Goal: Task Accomplishment & Management: Complete application form

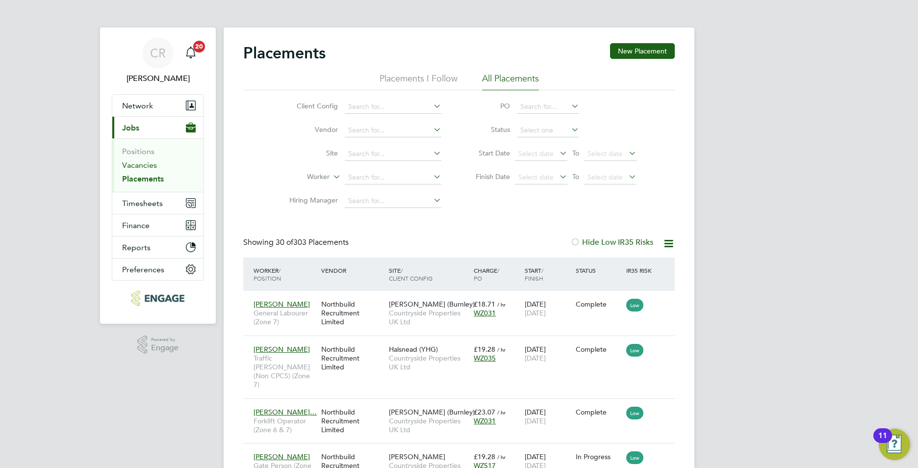
click at [130, 168] on link "Vacancies" at bounding box center [139, 164] width 35 height 9
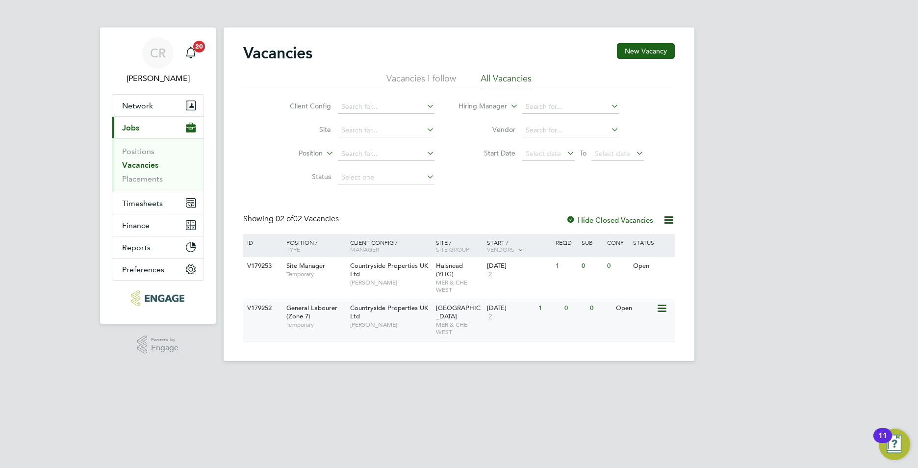
click at [417, 308] on div "Countryside Properties UK Ltd Ian Walker" at bounding box center [391, 316] width 86 height 34
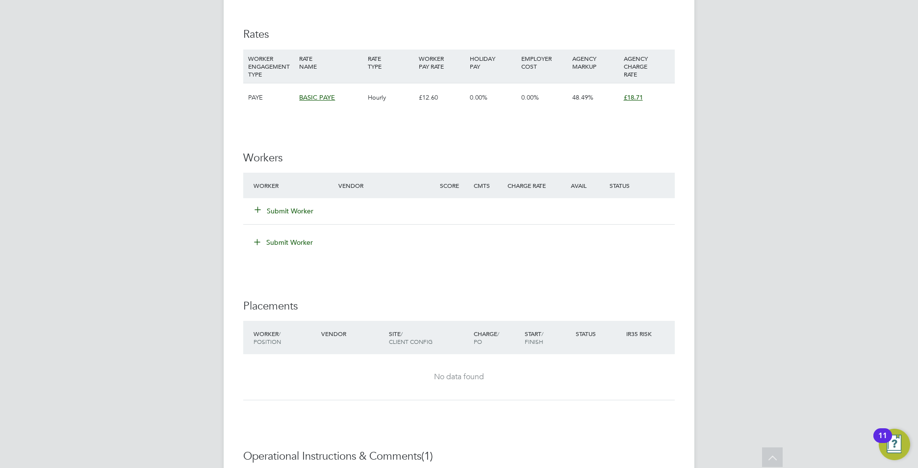
click at [296, 210] on button "Submit Worker" at bounding box center [284, 211] width 59 height 10
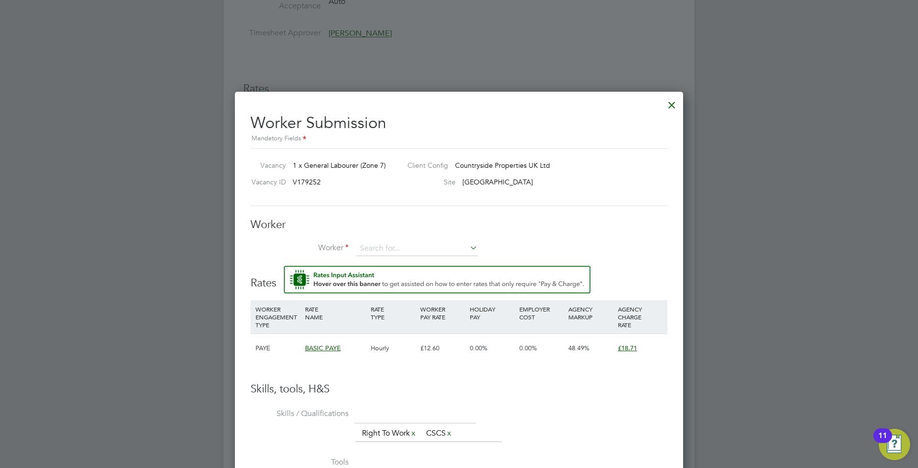
scroll to position [583, 0]
click at [386, 247] on input at bounding box center [417, 249] width 121 height 15
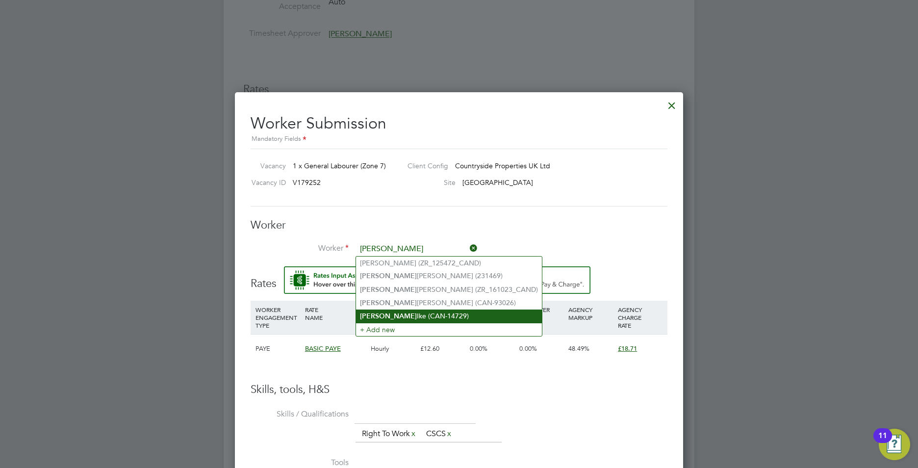
click at [404, 311] on li "Anthony Ike (CAN-14729)" at bounding box center [449, 315] width 186 height 13
type input "Anthony Ike (CAN-14729)"
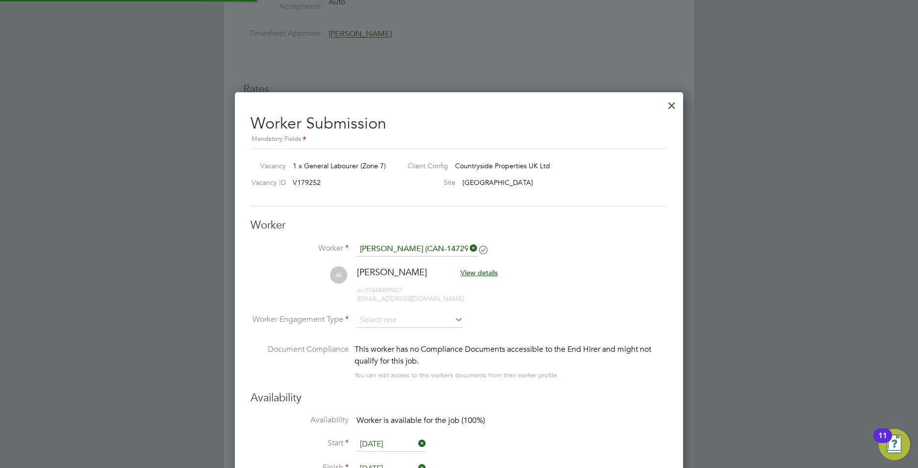
scroll to position [5, 5]
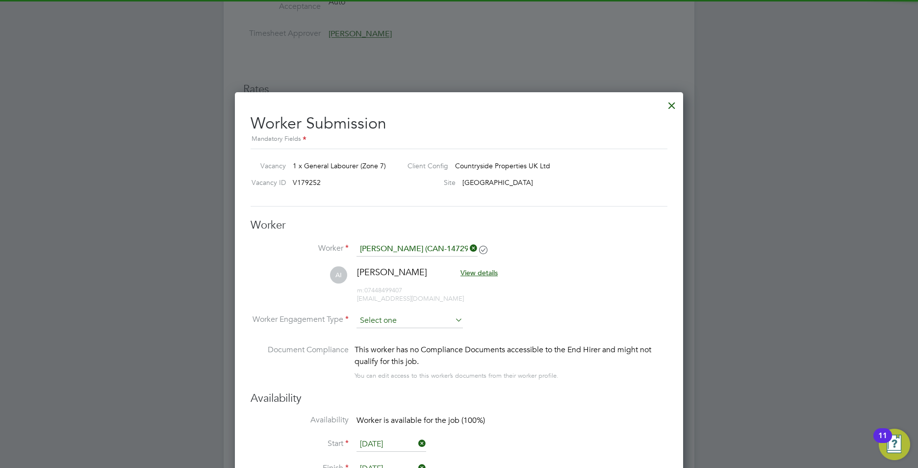
click at [382, 324] on input at bounding box center [410, 320] width 106 height 15
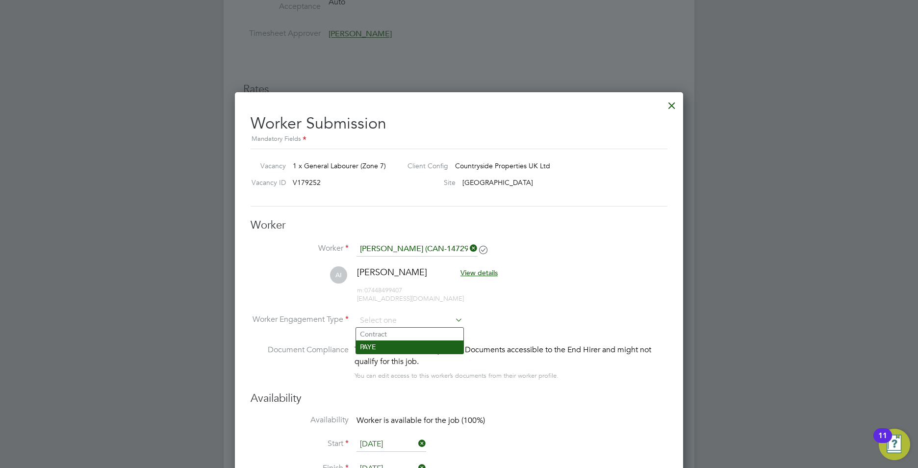
click at [374, 341] on li "PAYE" at bounding box center [409, 346] width 107 height 13
type input "PAYE"
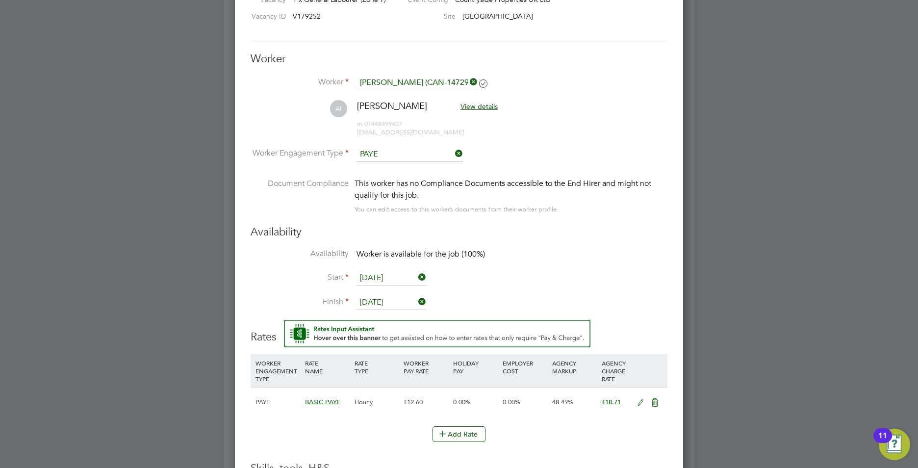
click at [640, 401] on icon at bounding box center [641, 403] width 12 height 8
click at [423, 438] on input "12.6" at bounding box center [426, 439] width 45 height 16
type input "12"
type input "17.81904761904762"
type input "1"
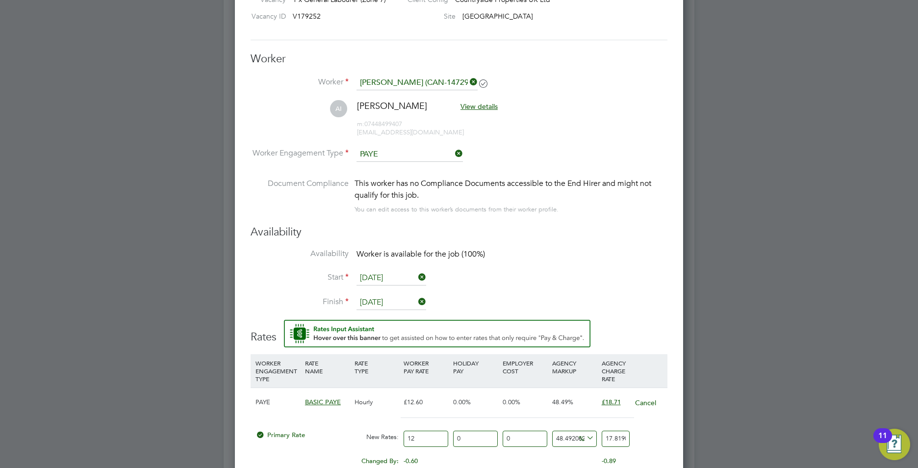
type input "1.484920634920635"
type input "17"
type input "25.243650793650794"
type input "17.00"
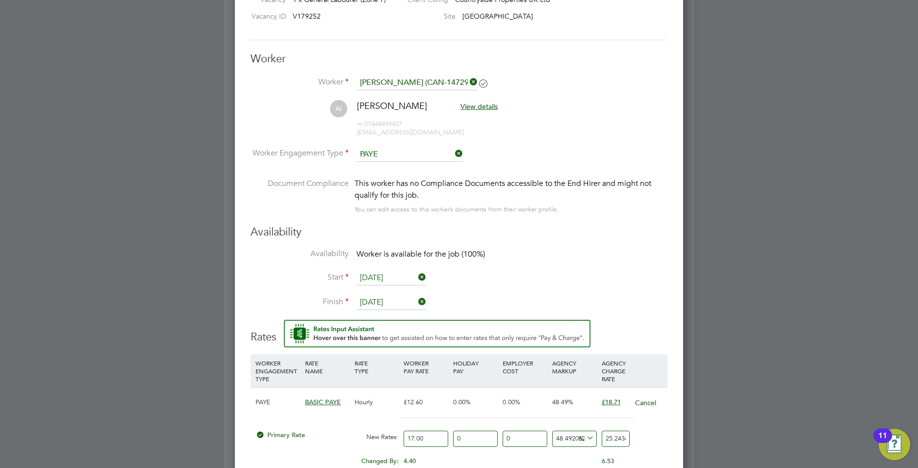
drag, startPoint x: 621, startPoint y: 439, endPoint x: 446, endPoint y: 440, distance: 175.6
click at [446, 440] on div "Primary Rate New Rates: 17.00 0 n/a 0 n/a 48.492063492063494 8.243650793650794 …" at bounding box center [459, 439] width 417 height 26
type input "3828197945747.0586"
type input "650793650794"
drag, startPoint x: 621, startPoint y: 442, endPoint x: 566, endPoint y: 444, distance: 55.0
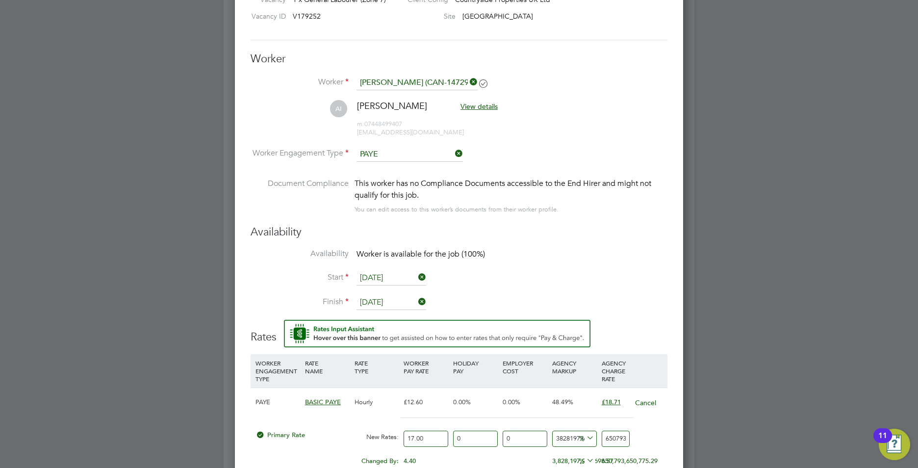
click at [569, 443] on div "Primary Rate New Rates: 17.00 0 n/a 0 n/a 3828197945747.0586 650793650777 % 650…" at bounding box center [459, 439] width 417 height 26
type input "550886923.5294118"
type input "93650794"
drag, startPoint x: 620, startPoint y: 436, endPoint x: 576, endPoint y: 441, distance: 44.4
click at [577, 441] on div "Primary Rate New Rates: 17.00 0 n/a 0 n/a 550886923.5294118 93650777 % 93650794" at bounding box center [459, 439] width 417 height 26
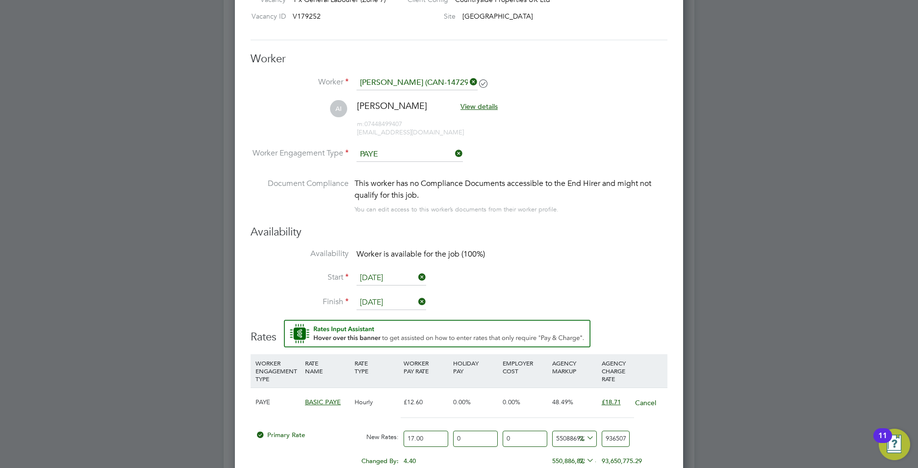
type input "4570.588235294118"
type input "0794"
drag, startPoint x: 619, startPoint y: 436, endPoint x: 554, endPoint y: 438, distance: 65.3
click at [566, 438] on div "Primary Rate New Rates: 17.00 0 n/a 0 n/a 4570.588235294118 777 % 0794" at bounding box center [459, 439] width 417 height 26
type input "-94.11764705882354"
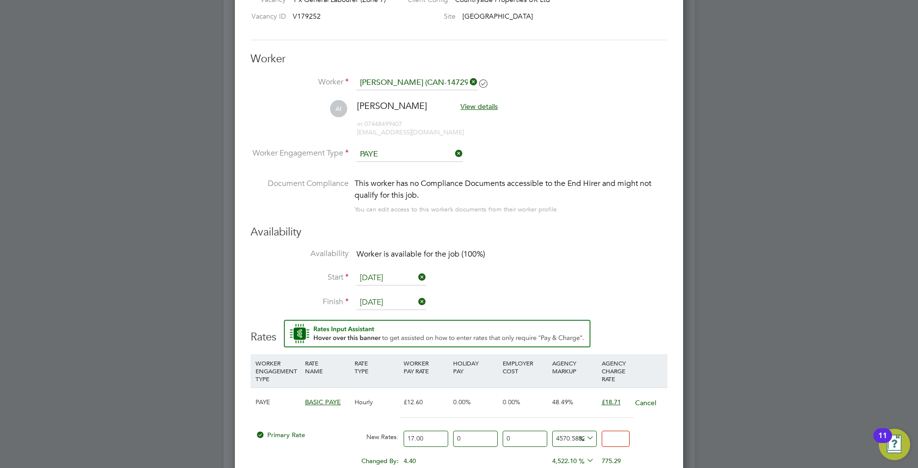
type input "1"
type input "5.882352941176471"
type input "18"
type input "10"
type input "18.7"
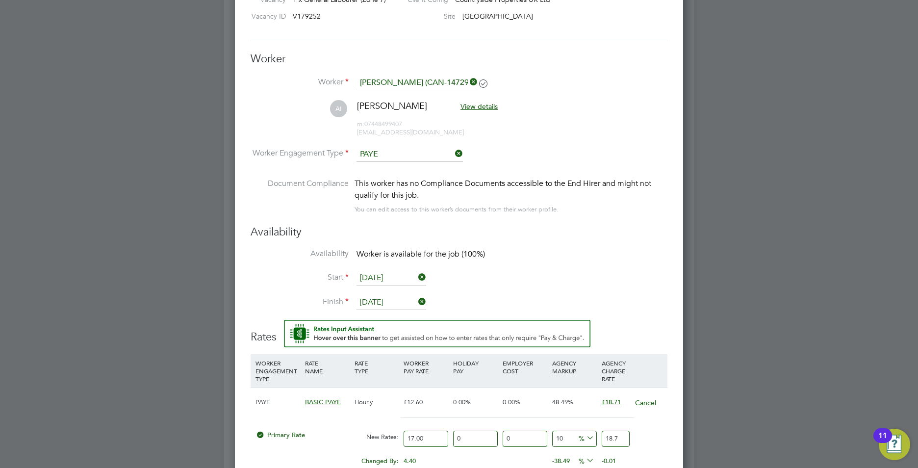
type input "10.058823529411764"
type input "18.71"
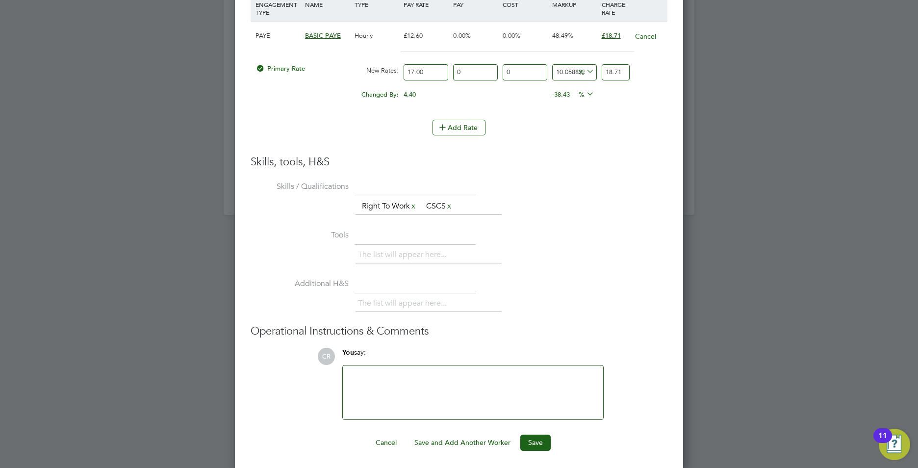
scroll to position [1117, 0]
click at [527, 437] on button "Save" at bounding box center [535, 441] width 30 height 16
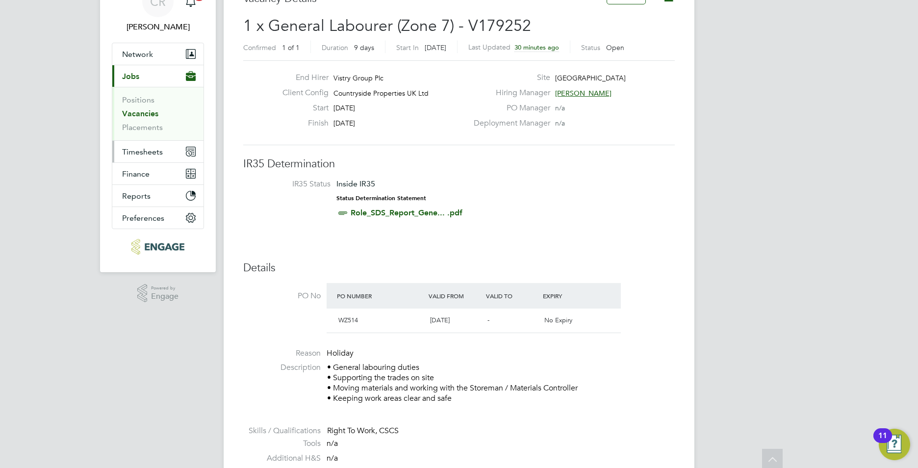
scroll to position [0, 0]
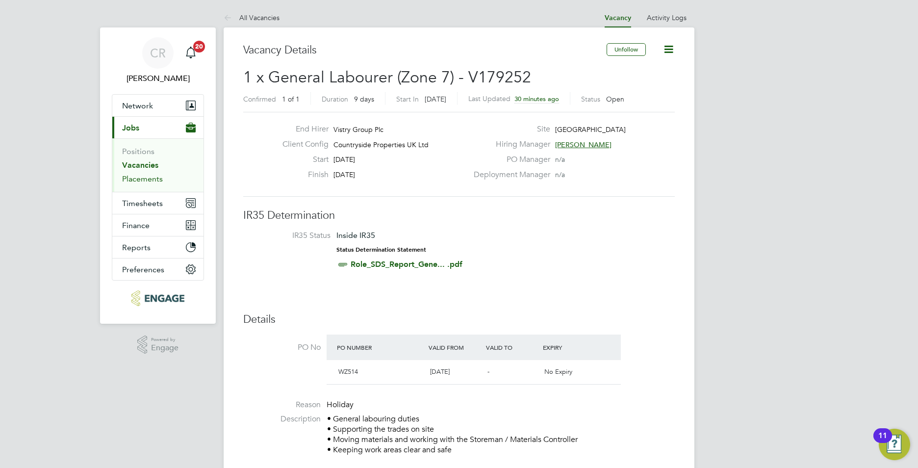
click at [149, 179] on link "Placements" at bounding box center [142, 178] width 41 height 9
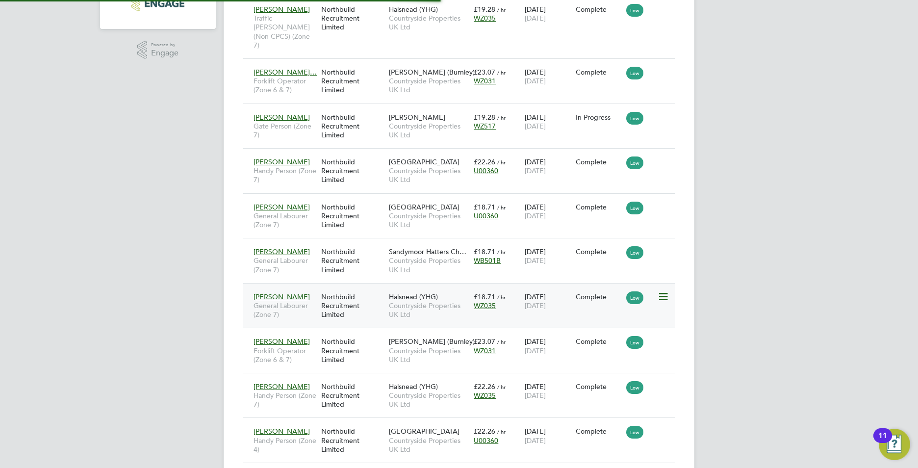
scroll to position [5, 5]
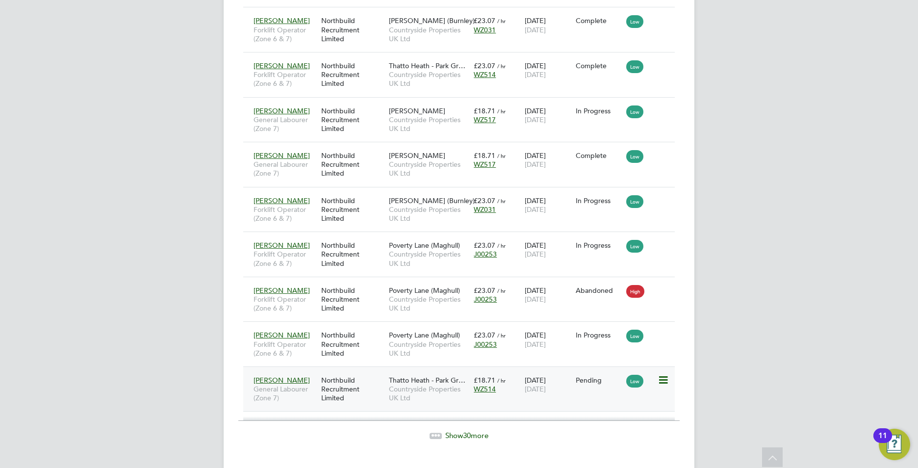
click at [501, 384] on div "WZ514" at bounding box center [497, 388] width 46 height 9
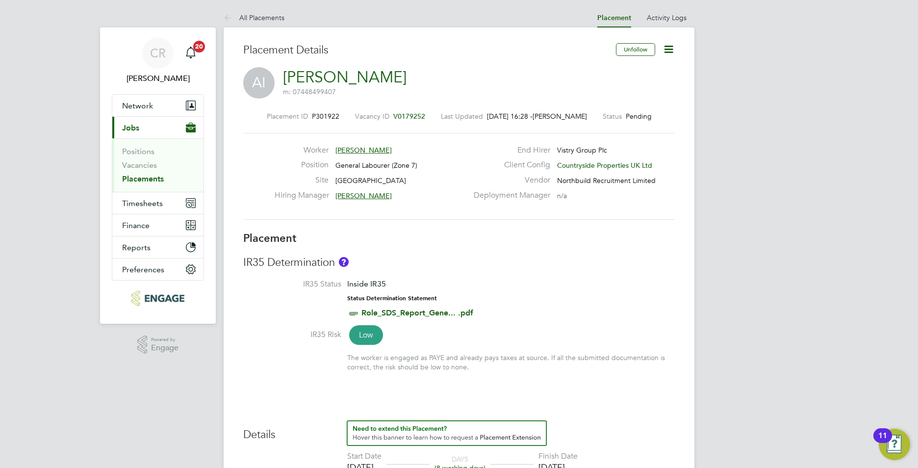
click at [670, 50] on icon at bounding box center [669, 49] width 12 height 12
click at [620, 84] on li "Timesheet Settings" at bounding box center [637, 86] width 72 height 14
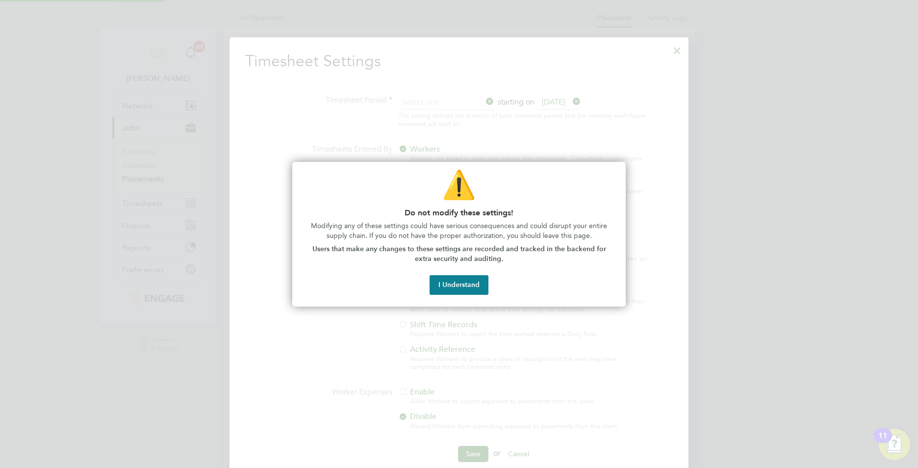
scroll to position [5, 5]
click at [476, 282] on button "I Understand" at bounding box center [459, 285] width 59 height 20
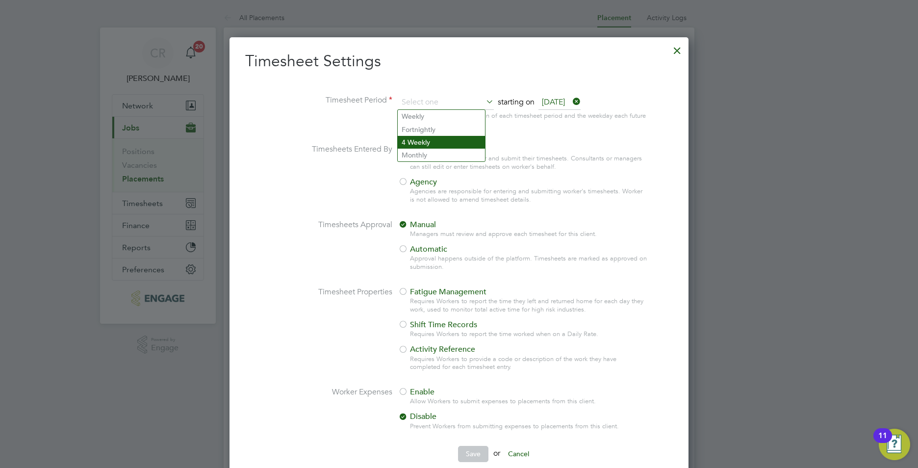
drag, startPoint x: 442, startPoint y: 102, endPoint x: 426, endPoint y: 136, distance: 37.5
click at [443, 107] on input at bounding box center [446, 102] width 96 height 15
click at [419, 113] on li "Weekly" at bounding box center [441, 116] width 87 height 13
type input "Weekly"
click at [402, 183] on div at bounding box center [403, 183] width 10 height 10
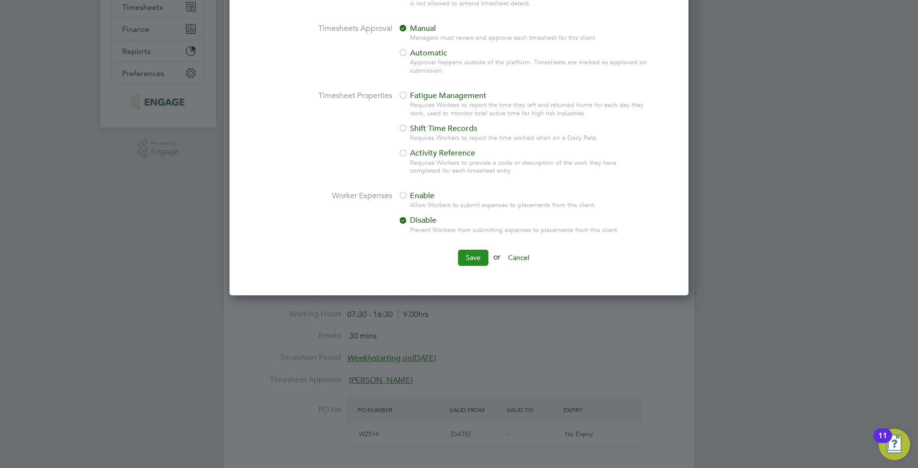
click at [474, 252] on button "Save" at bounding box center [473, 258] width 30 height 16
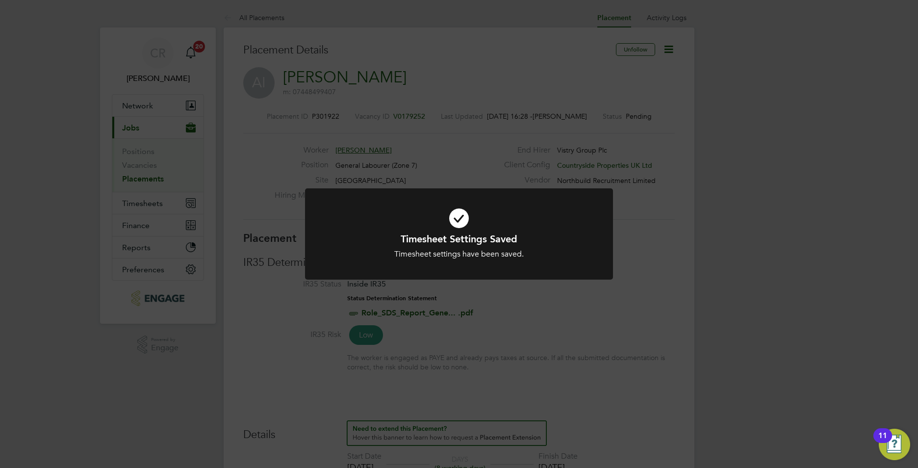
click at [683, 267] on div "Timesheet Settings Saved Timesheet settings have been saved. Cancel Okay" at bounding box center [459, 234] width 918 height 468
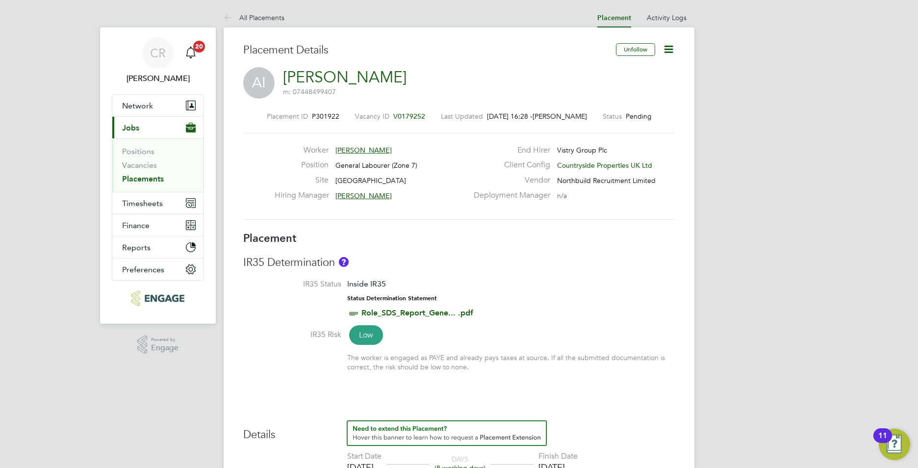
click at [670, 51] on icon at bounding box center [669, 49] width 12 height 12
click at [612, 103] on li "Start" at bounding box center [637, 106] width 72 height 14
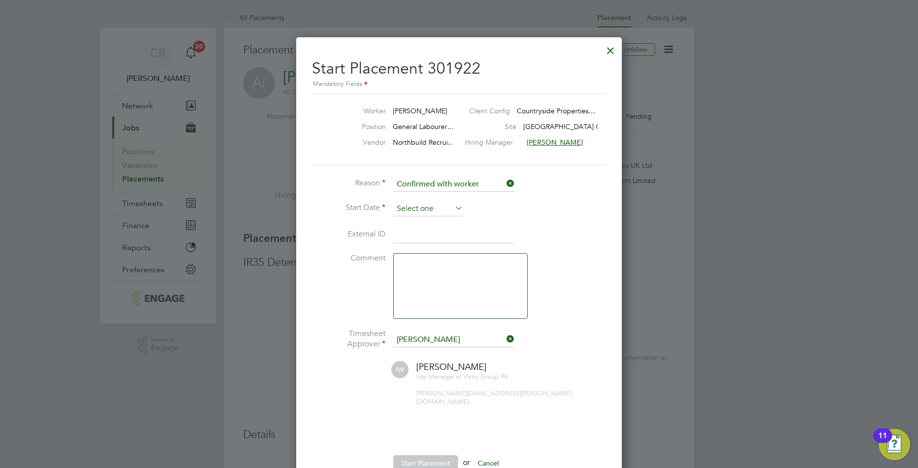
click at [423, 209] on input at bounding box center [428, 209] width 70 height 15
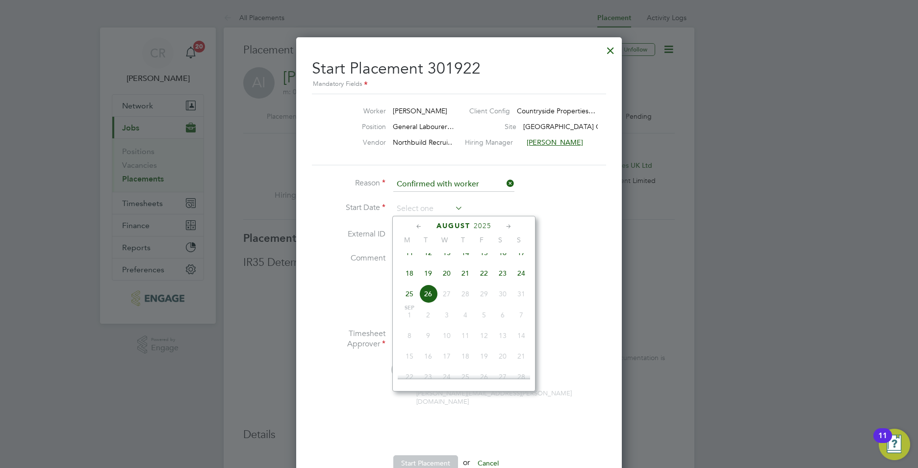
click at [466, 281] on span "21" at bounding box center [465, 273] width 19 height 19
type input "21 Aug 2025"
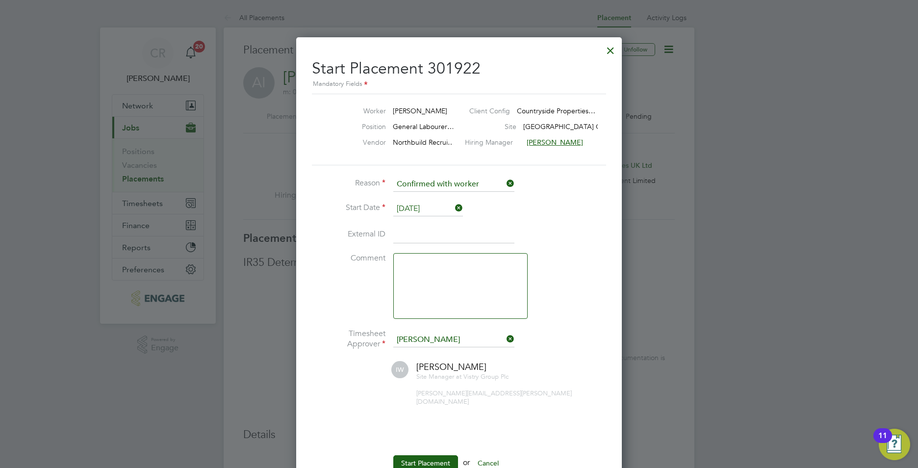
click at [411, 244] on li "External ID" at bounding box center [459, 239] width 294 height 27
click at [415, 231] on input at bounding box center [453, 235] width 121 height 18
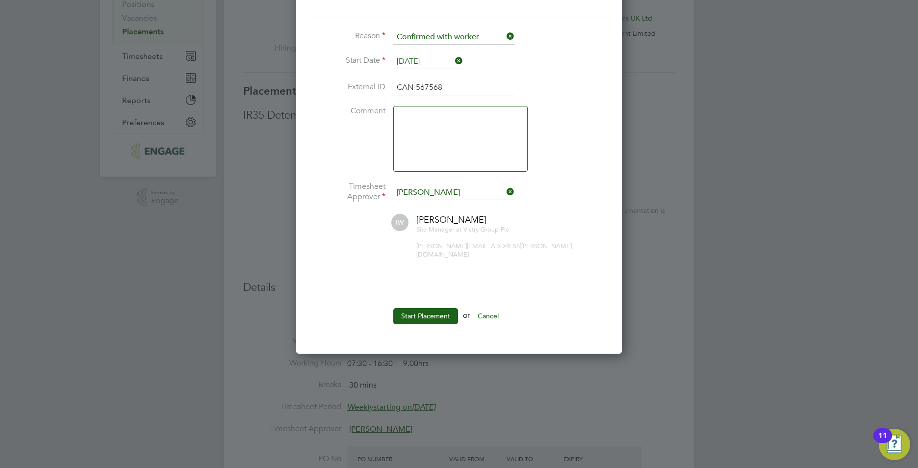
type input "CAN-567568"
click at [431, 299] on ul "Reason Confirmed with worker Start Date 21 Aug 2025 External ID CAN-567568 Comm…" at bounding box center [459, 182] width 294 height 304
click at [429, 308] on button "Start Placement" at bounding box center [425, 316] width 65 height 16
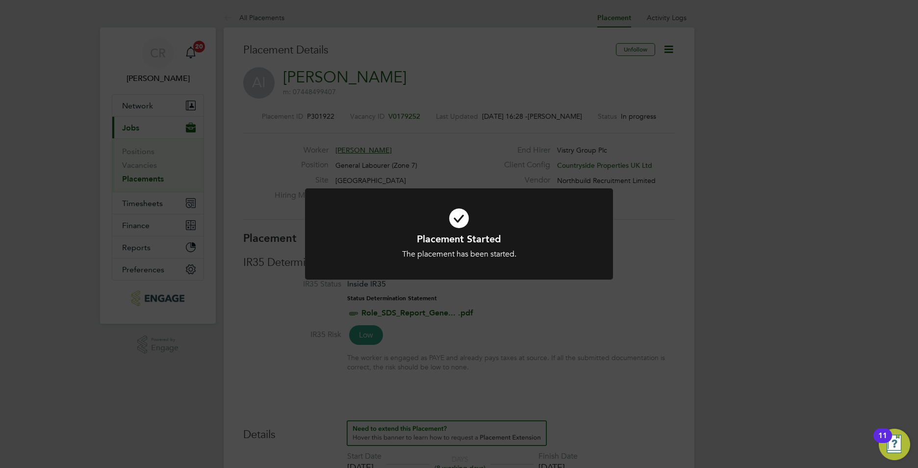
click at [629, 298] on div "Placement Started The placement has been started. Cancel Okay" at bounding box center [459, 234] width 918 height 468
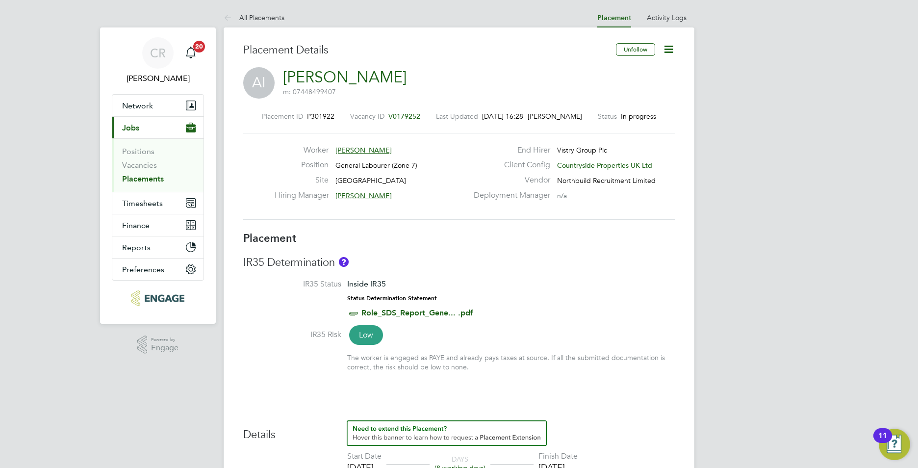
drag, startPoint x: 151, startPoint y: 177, endPoint x: 155, endPoint y: 170, distance: 8.6
click at [151, 177] on link "Placements" at bounding box center [143, 178] width 42 height 9
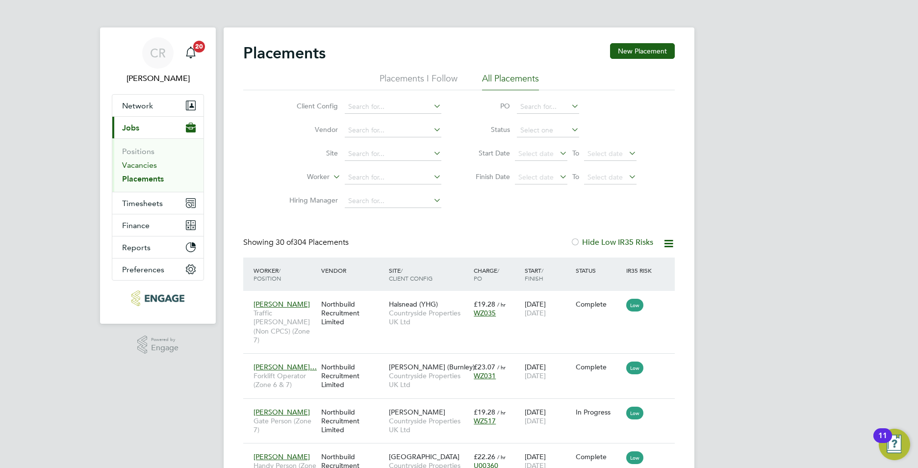
click at [136, 167] on link "Vacancies" at bounding box center [139, 164] width 35 height 9
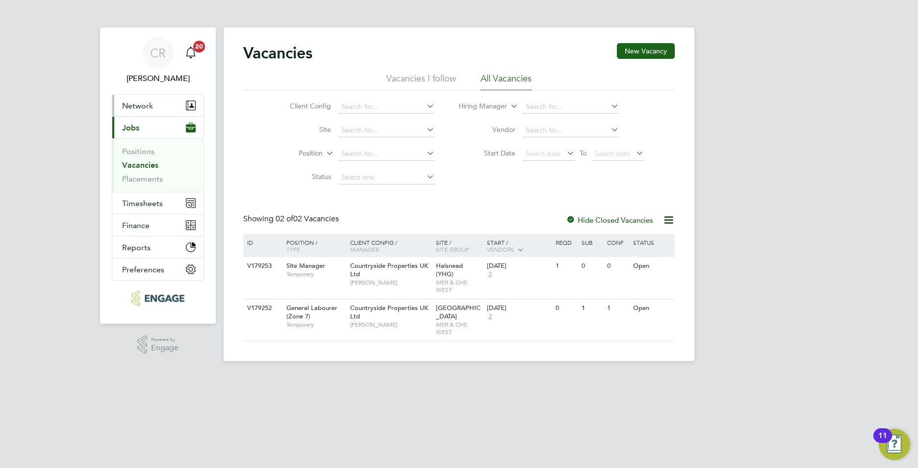
click at [141, 105] on span "Network" at bounding box center [137, 105] width 31 height 9
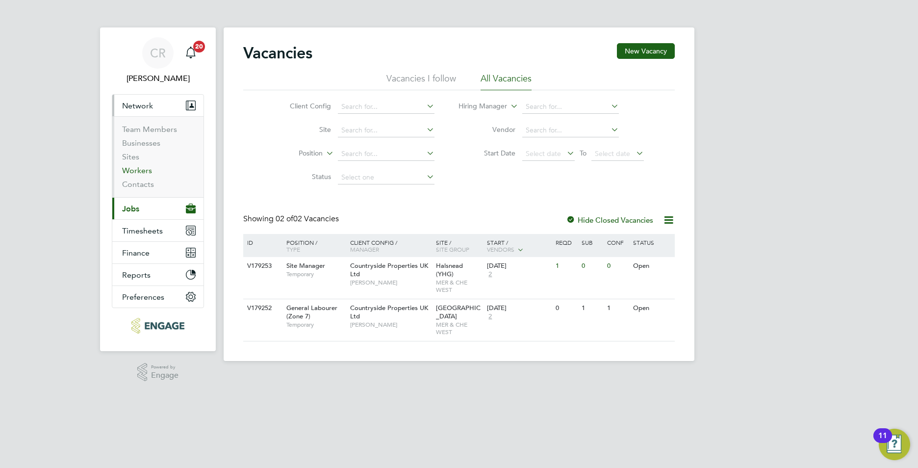
click at [142, 169] on link "Workers" at bounding box center [137, 170] width 30 height 9
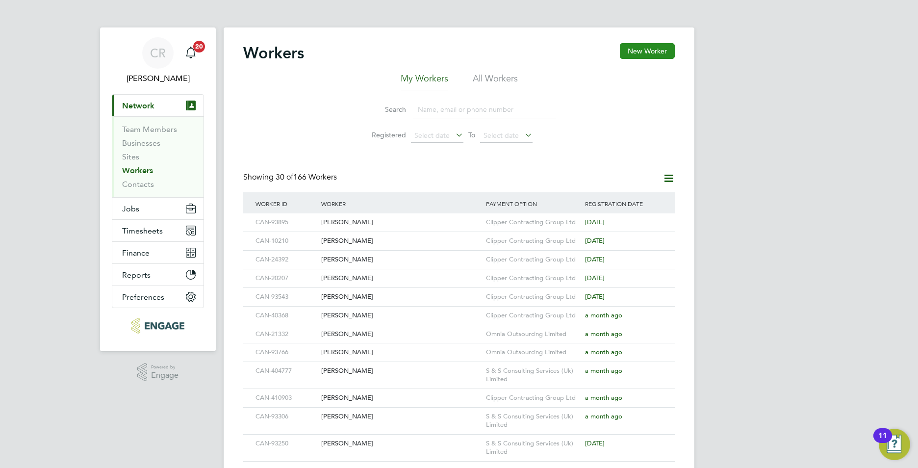
click at [656, 55] on button "New Worker" at bounding box center [647, 51] width 55 height 16
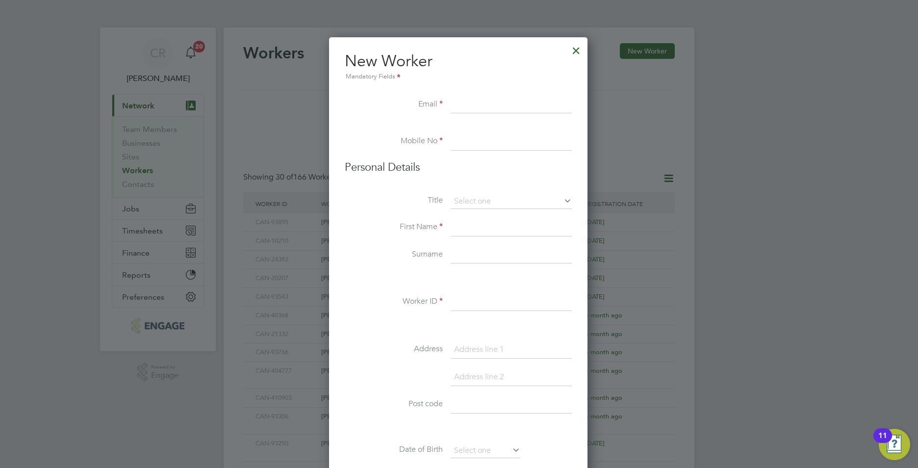
click at [473, 104] on input at bounding box center [511, 105] width 121 height 18
paste input "[EMAIL_ADDRESS][DOMAIN_NAME]"
type input "[EMAIL_ADDRESS][DOMAIN_NAME]"
click at [463, 145] on input at bounding box center [511, 142] width 121 height 18
paste input "07808653255"
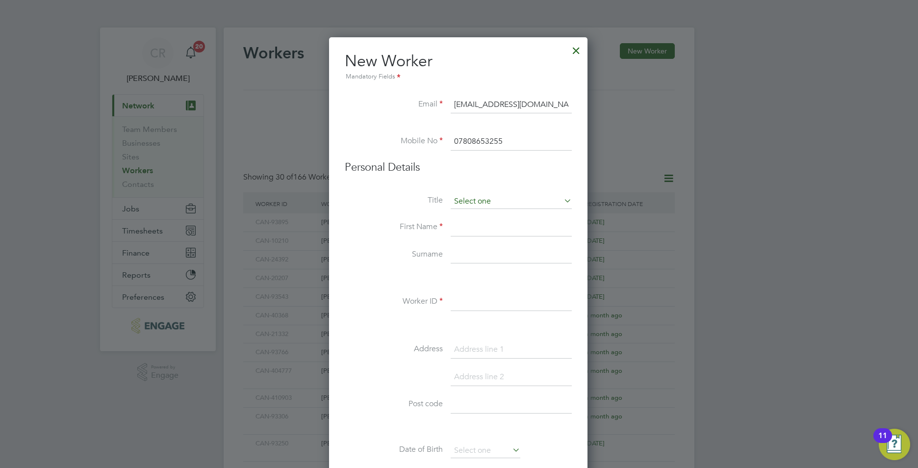
type input "07808653255"
click at [475, 202] on input at bounding box center [511, 201] width 121 height 15
click at [457, 217] on li "Mr" at bounding box center [511, 215] width 122 height 13
type input "Mr"
click at [461, 257] on input at bounding box center [511, 255] width 121 height 18
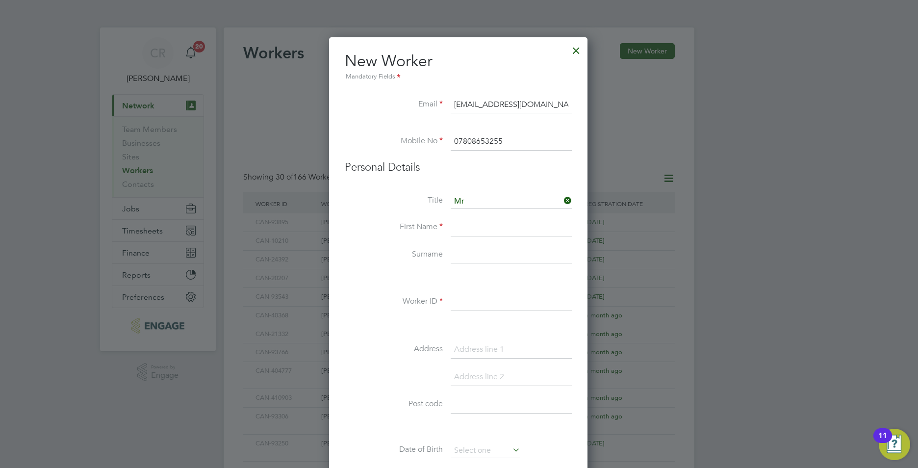
paste input "Holcroft"
type input "Holcroft"
click at [464, 229] on input at bounding box center [511, 228] width 121 height 18
type input "Bill"
drag, startPoint x: 467, startPoint y: 300, endPoint x: 471, endPoint y: 307, distance: 8.3
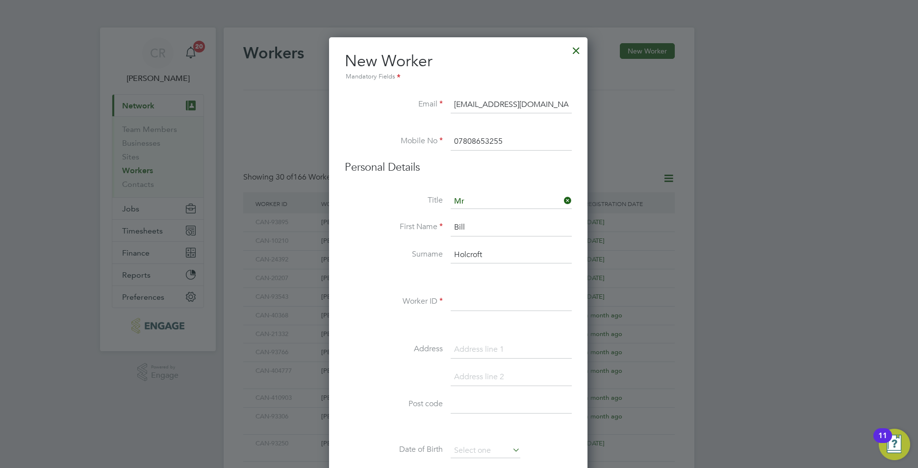
click at [467, 300] on input at bounding box center [511, 302] width 121 height 18
paste input "CAN-38979"
type input "CAN-38979"
click at [460, 348] on input at bounding box center [511, 350] width 121 height 18
paste input "9 Ribberford Road"
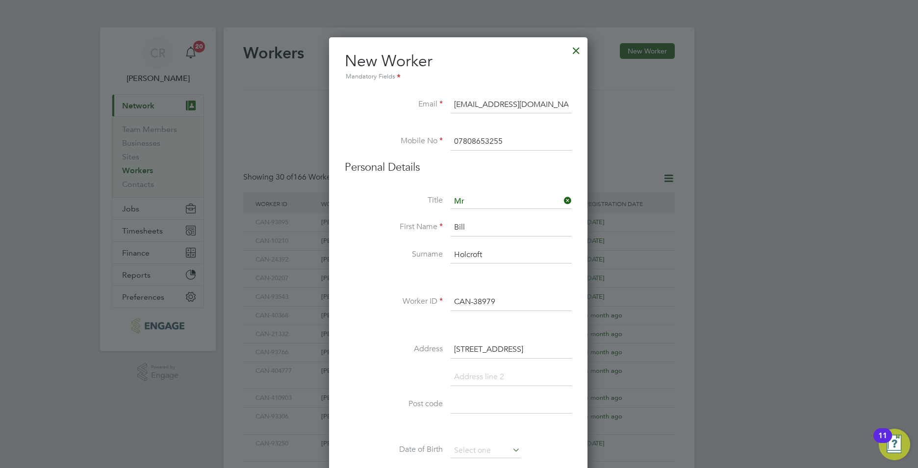
type input "9 Ribberford Road"
click at [482, 375] on input at bounding box center [511, 377] width 121 height 18
click at [469, 374] on input at bounding box center [511, 377] width 121 height 18
type input "Wigan"
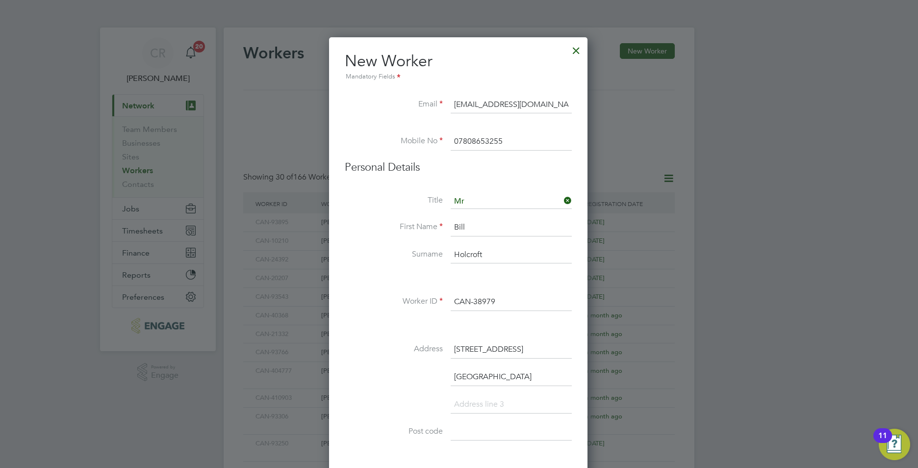
click at [476, 426] on input at bounding box center [511, 432] width 121 height 18
paste input "WN3 6AW"
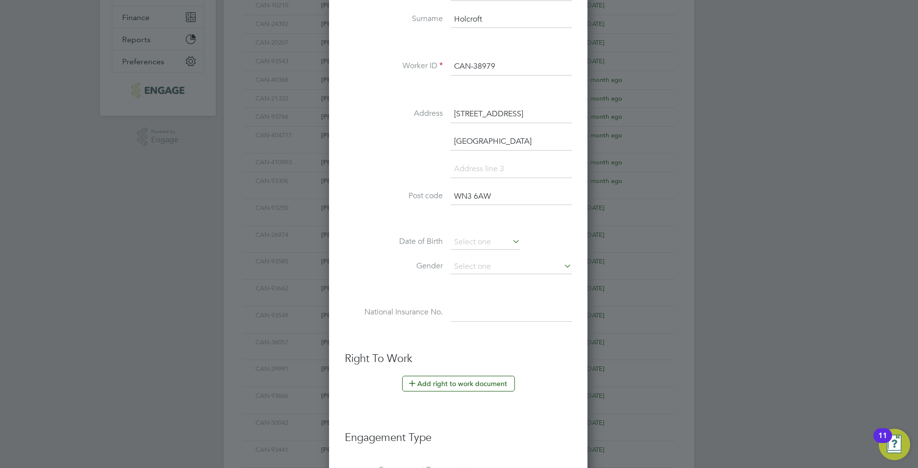
scroll to position [245, 0]
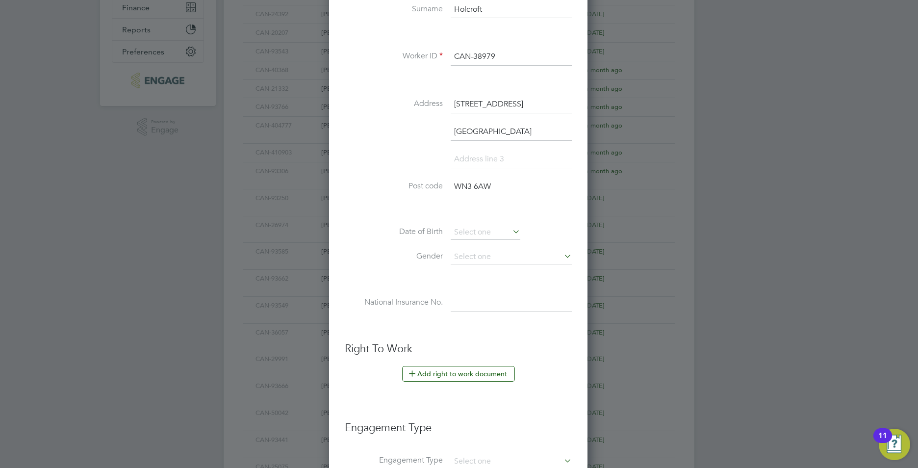
type input "WN3 6AW"
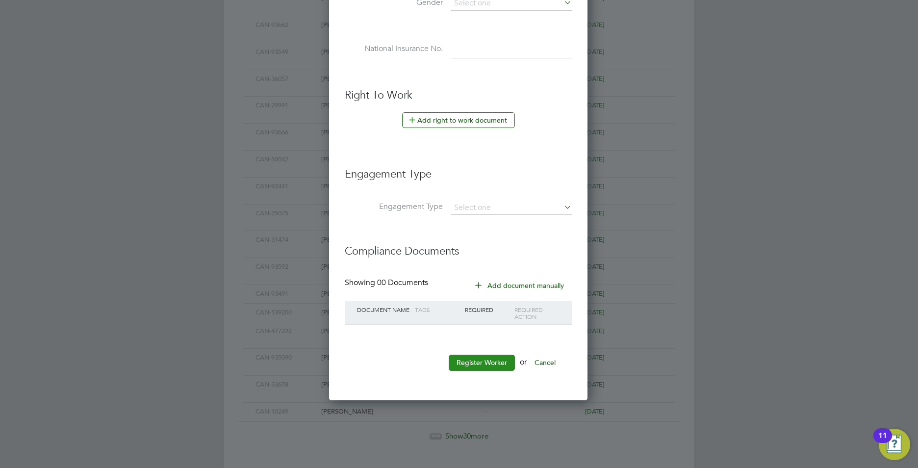
scroll to position [516, 0]
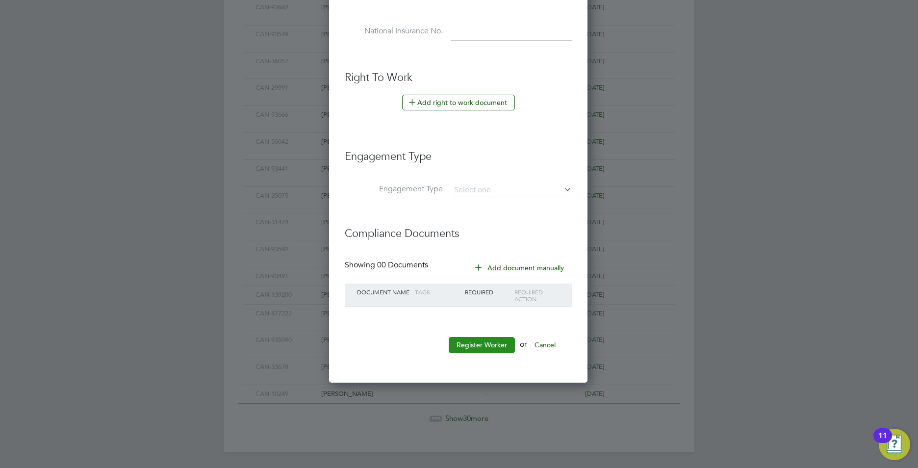
click at [466, 347] on button "Register Worker" at bounding box center [482, 345] width 66 height 16
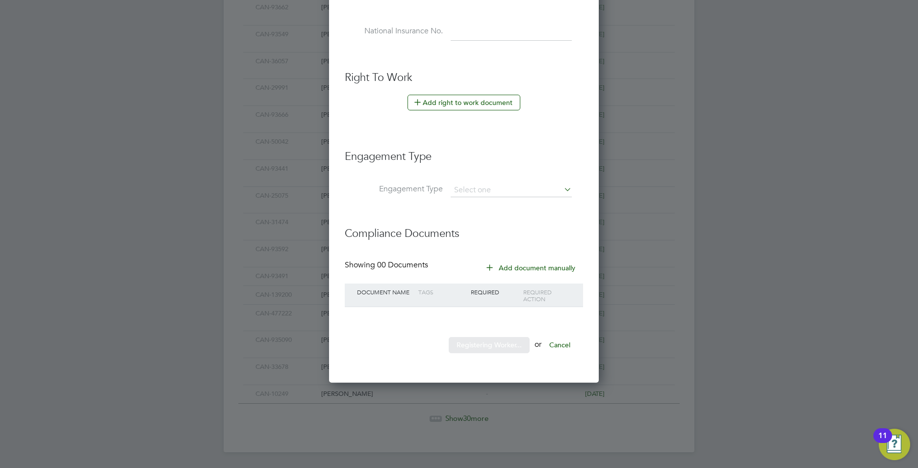
scroll to position [0, 0]
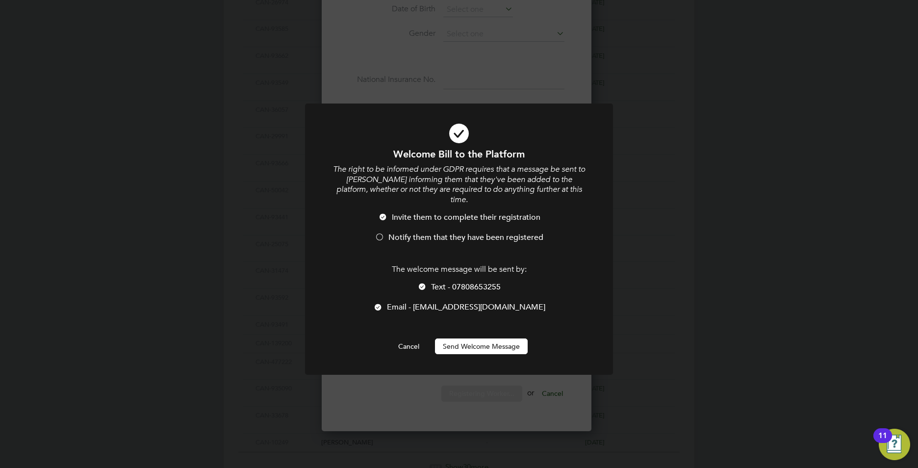
click at [377, 233] on div at bounding box center [380, 238] width 10 height 10
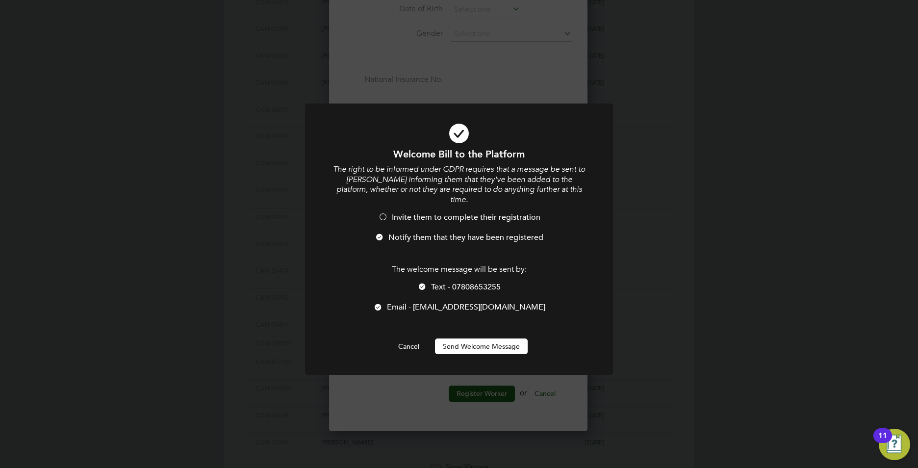
click at [492, 339] on button "Send Welcome Message" at bounding box center [481, 346] width 93 height 16
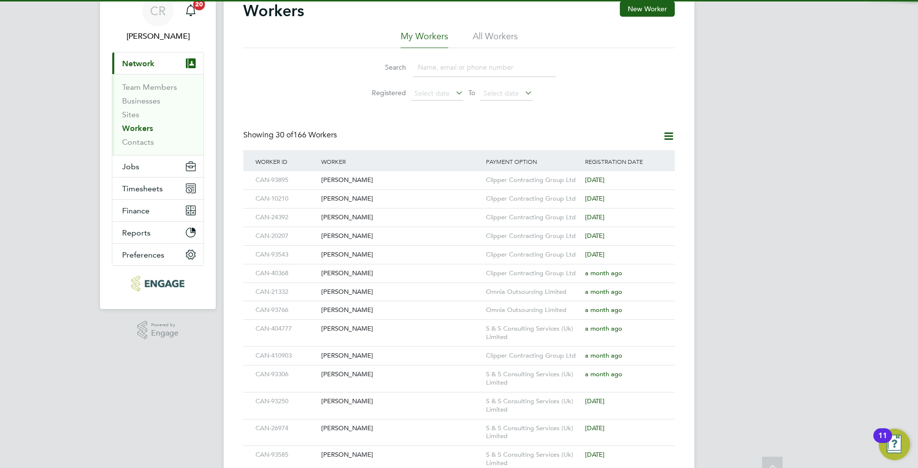
scroll to position [0, 0]
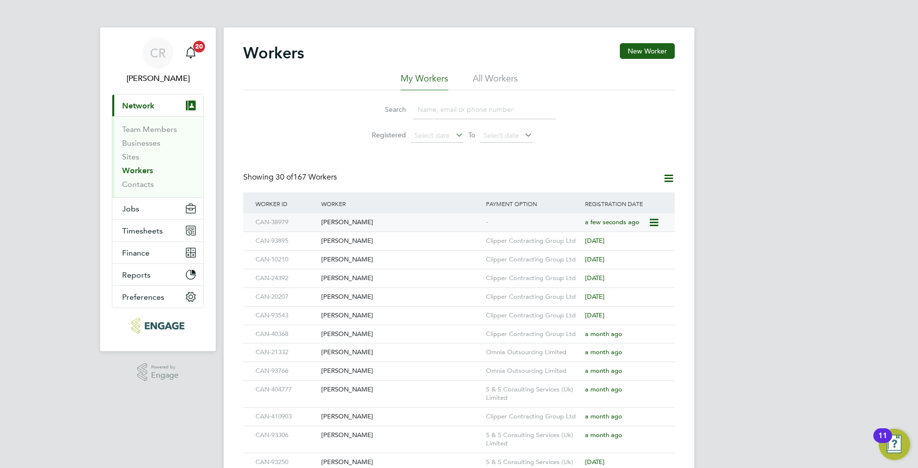
click at [349, 223] on div "[PERSON_NAME]" at bounding box center [401, 222] width 165 height 18
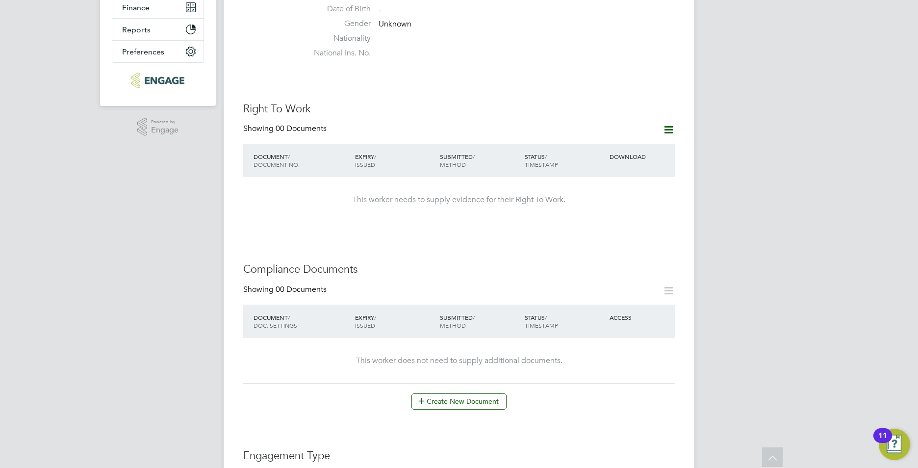
scroll to position [490, 0]
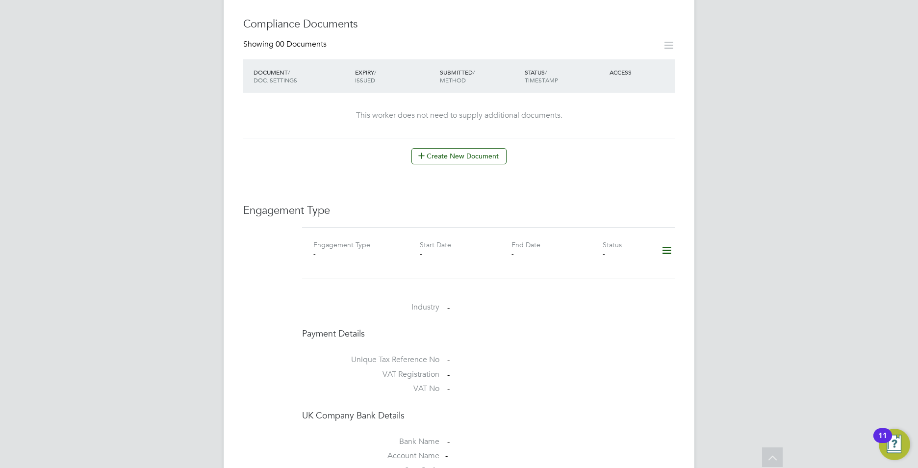
click at [664, 240] on icon at bounding box center [666, 250] width 17 height 23
click at [580, 281] on li "Add Engagement Type" at bounding box center [616, 283] width 111 height 14
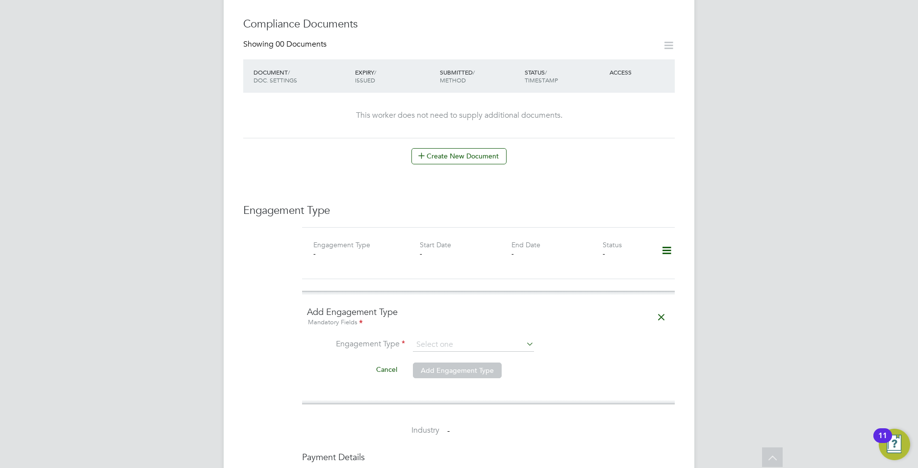
click at [419, 327] on ng-form "Add Engagement Type Mandatory Fields Engagement Type Cancel Add Engagement Type" at bounding box center [488, 347] width 363 height 83
click at [425, 338] on input at bounding box center [473, 345] width 121 height 14
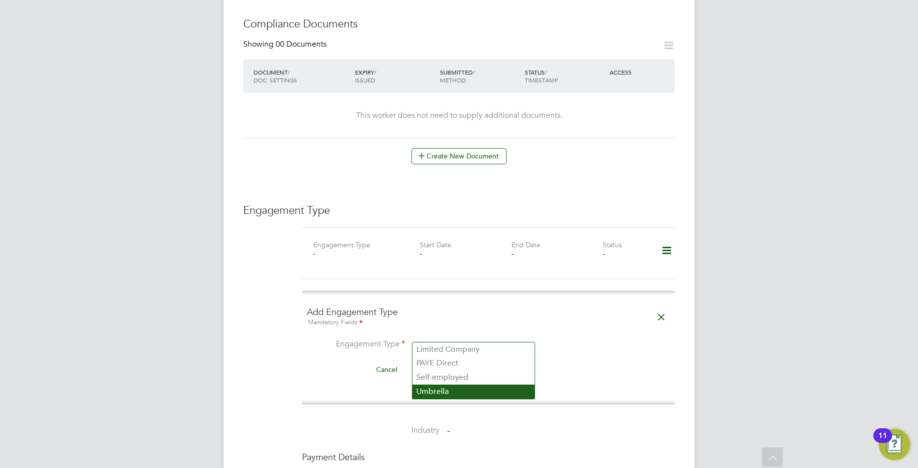
click at [442, 393] on li "Umbrella" at bounding box center [473, 391] width 122 height 14
type input "Umbrella"
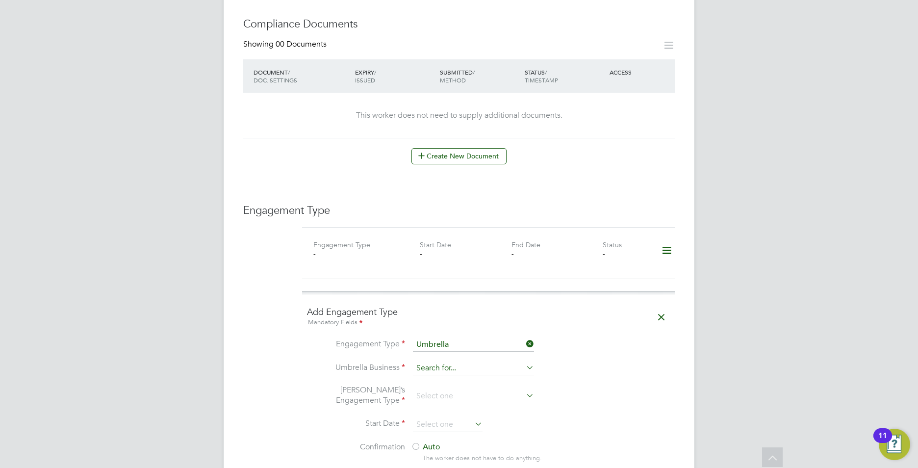
click at [437, 365] on div "All Workers Worker Payment History Tasks Activity Logs Worker Payment History T…" at bounding box center [459, 252] width 471 height 1471
click at [449, 373] on li "Omn ia Outsourcing Limited" at bounding box center [473, 373] width 122 height 14
type input "Omnia Outsourcing Limited"
click at [445, 389] on input at bounding box center [473, 396] width 121 height 14
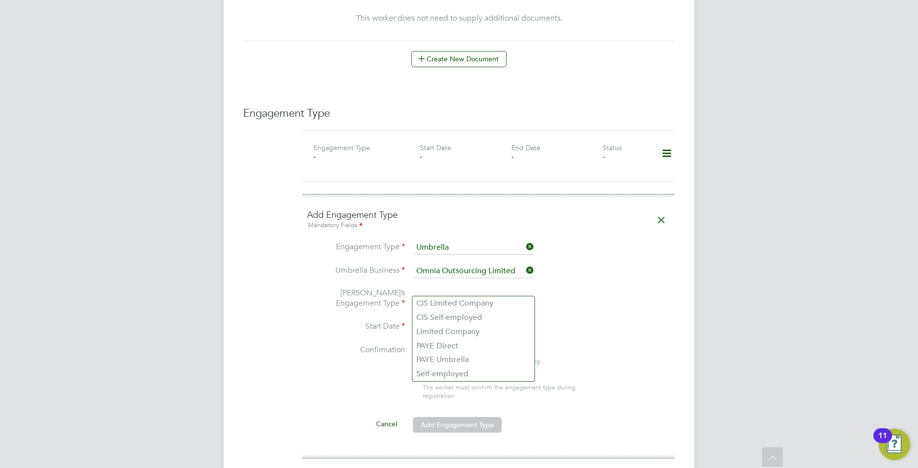
scroll to position [588, 0]
click at [446, 354] on li "PAYE Umbrella" at bounding box center [473, 359] width 122 height 14
type input "PAYE Umbrella"
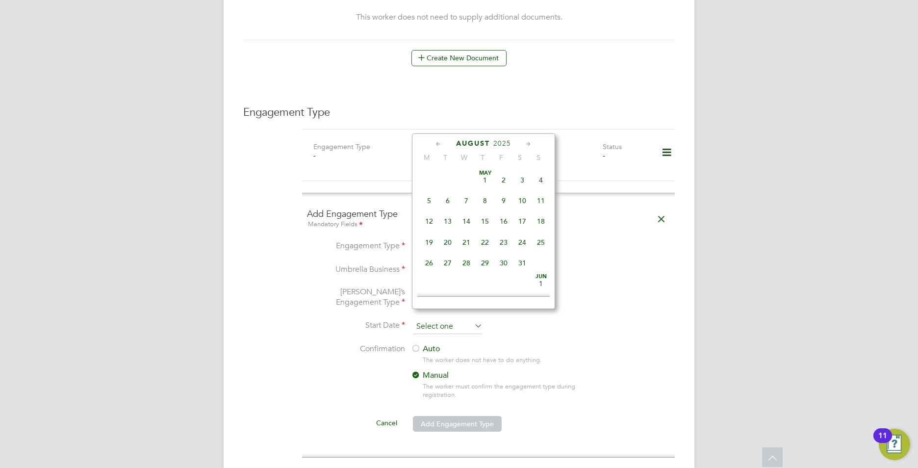
click at [434, 319] on input at bounding box center [448, 326] width 70 height 15
click at [504, 197] on span "22" at bounding box center [503, 191] width 19 height 19
type input "[DATE]"
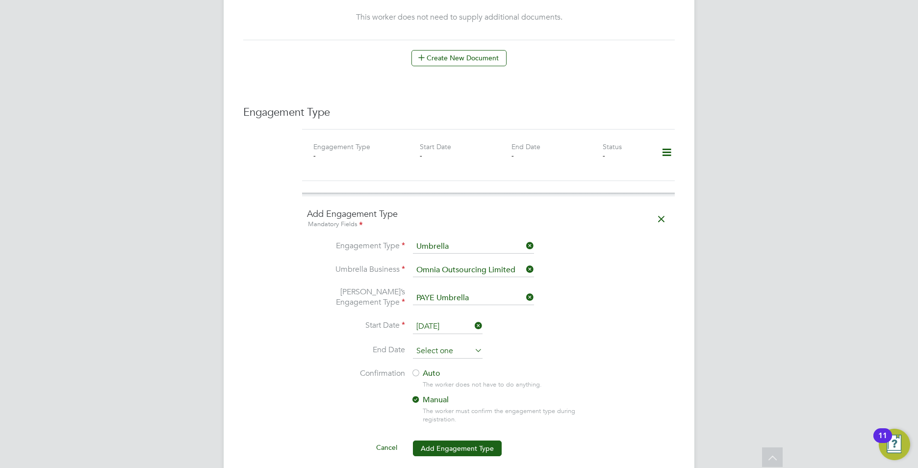
click at [430, 344] on input at bounding box center [448, 351] width 70 height 15
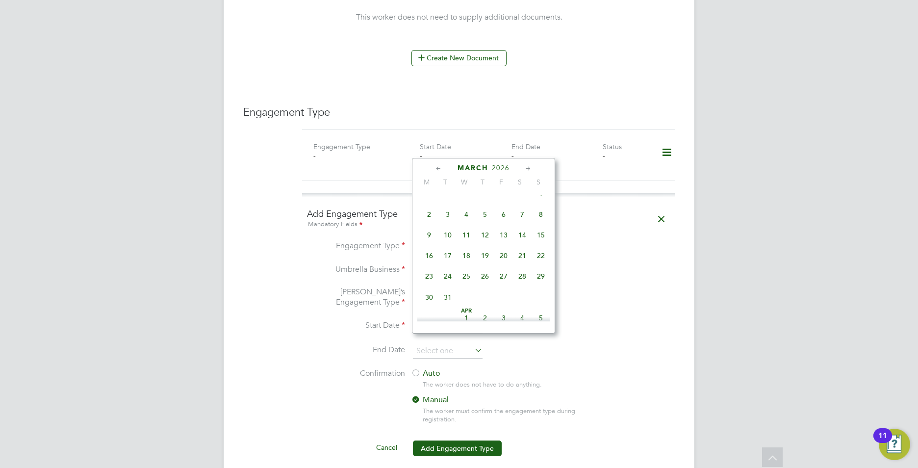
scroll to position [1082, 0]
click at [501, 270] on span "27" at bounding box center [503, 260] width 19 height 19
type input "27 Mar 2026"
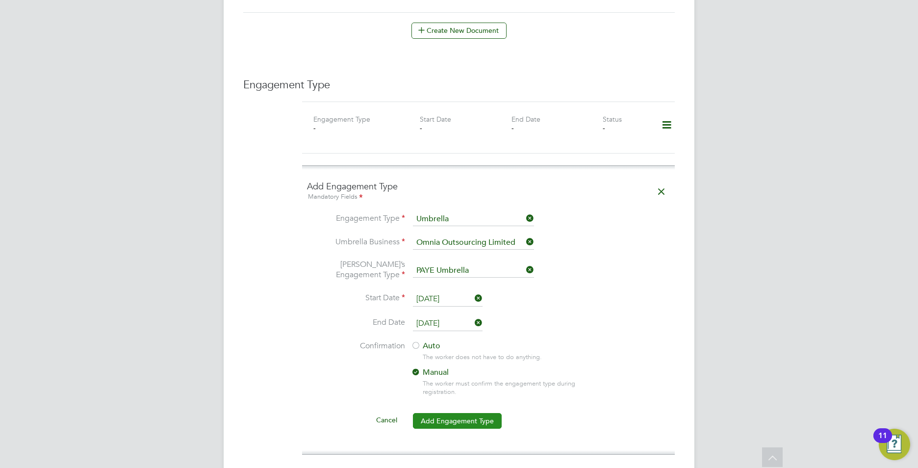
scroll to position [736, 0]
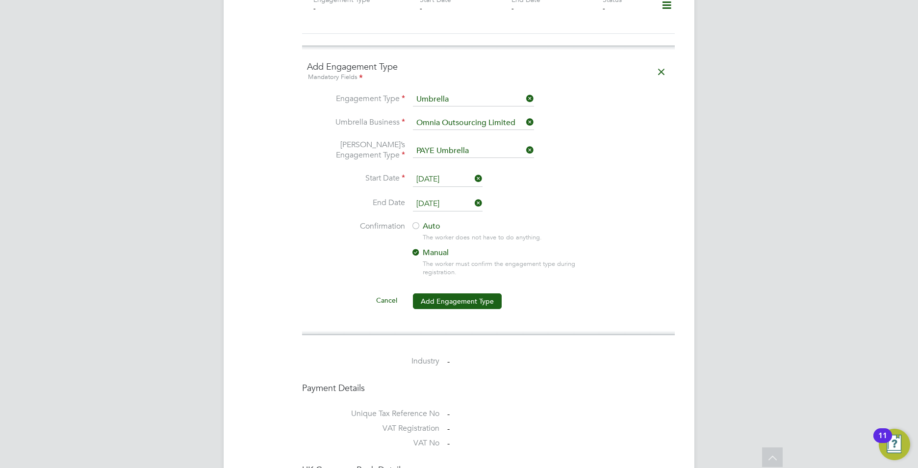
click at [419, 222] on div at bounding box center [416, 227] width 10 height 10
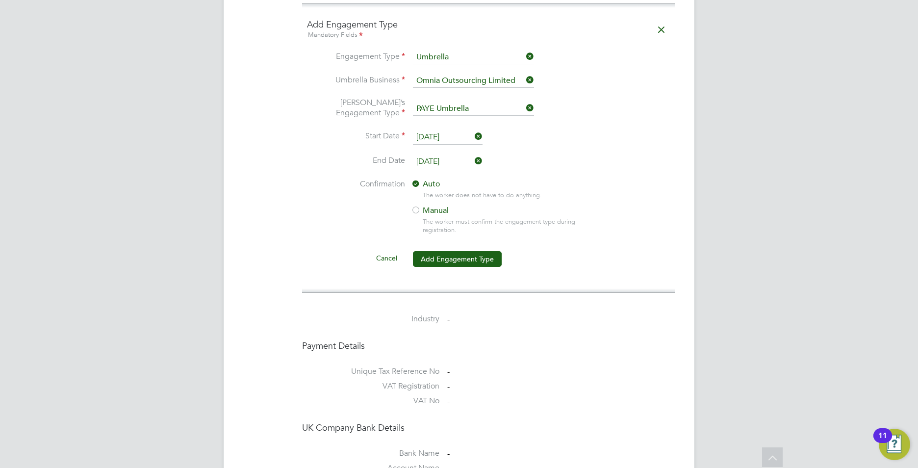
scroll to position [834, 0]
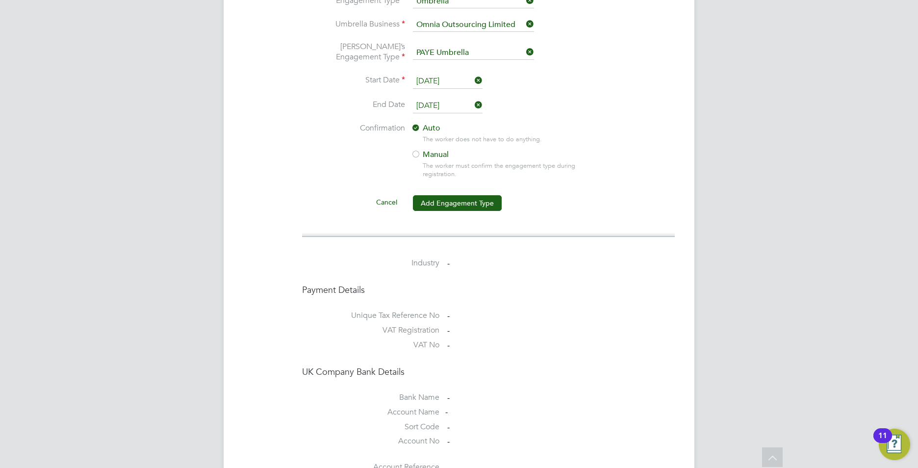
click at [434, 195] on button "Add Engagement Type" at bounding box center [457, 203] width 89 height 16
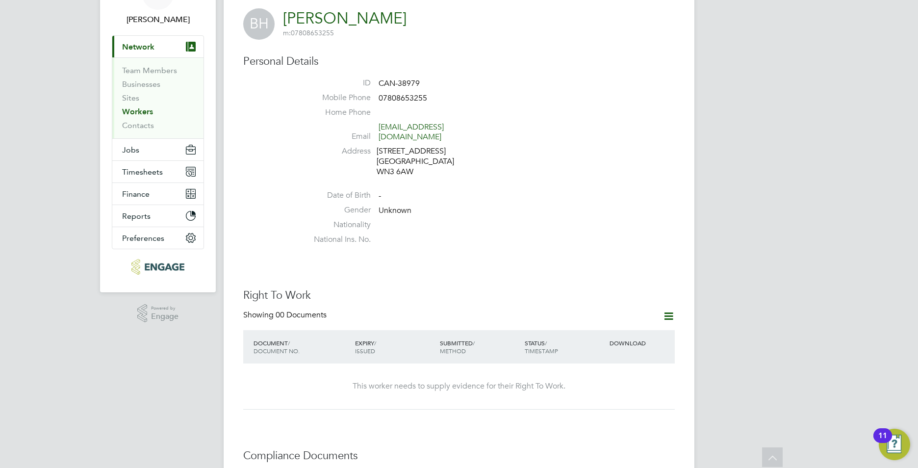
scroll to position [0, 0]
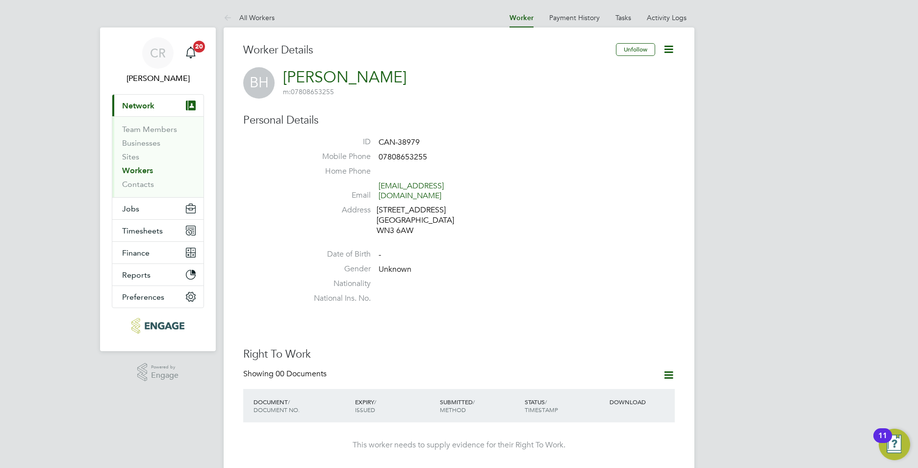
click at [134, 168] on link "Workers" at bounding box center [137, 170] width 31 height 9
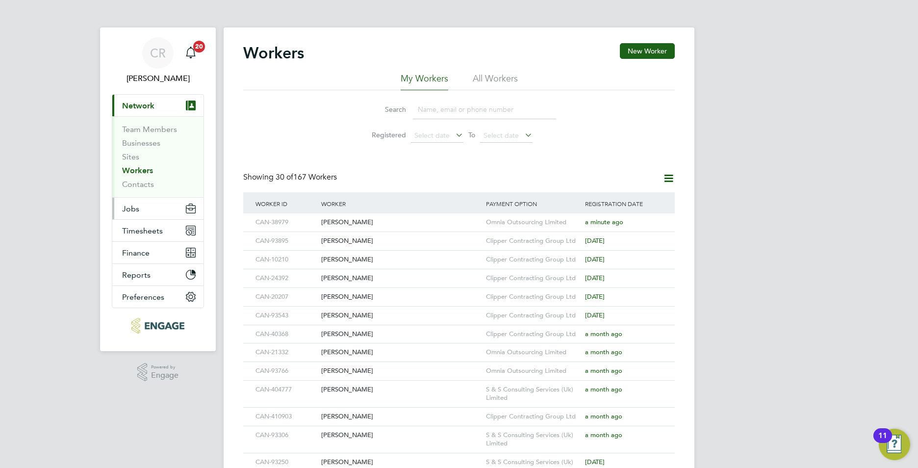
click at [140, 208] on button "Jobs" at bounding box center [157, 209] width 91 height 22
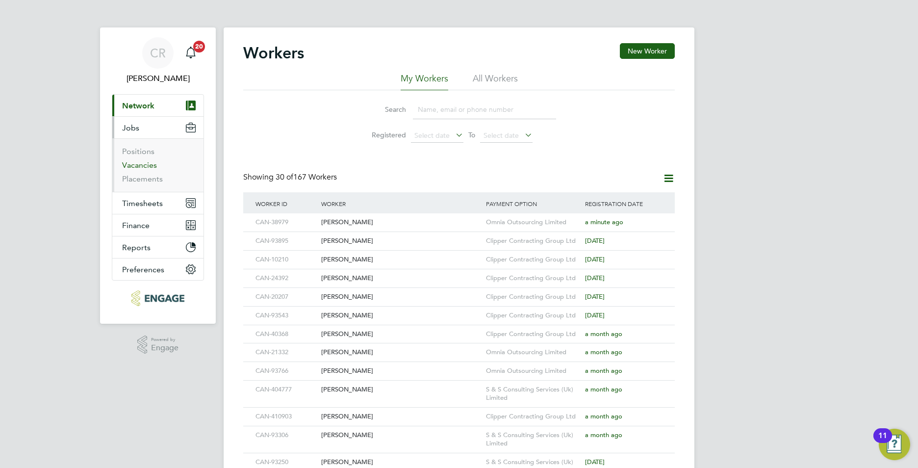
click at [144, 166] on link "Vacancies" at bounding box center [139, 164] width 35 height 9
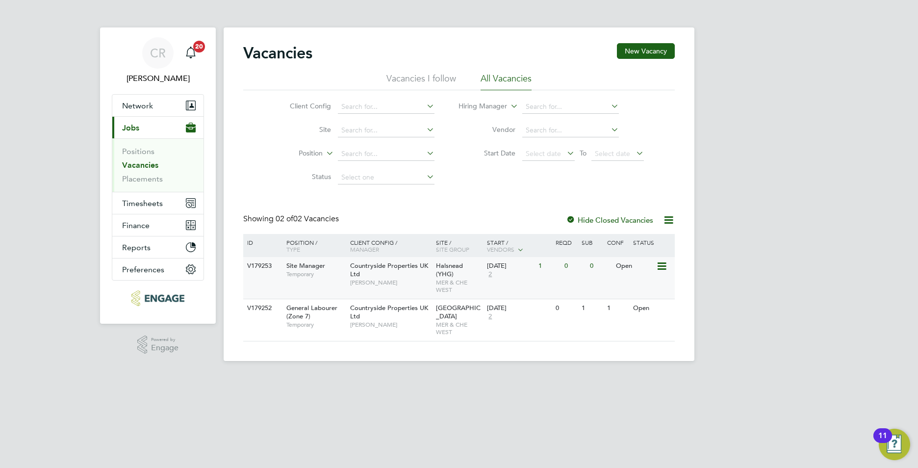
click at [332, 267] on div "Site Manager Temporary" at bounding box center [313, 270] width 69 height 26
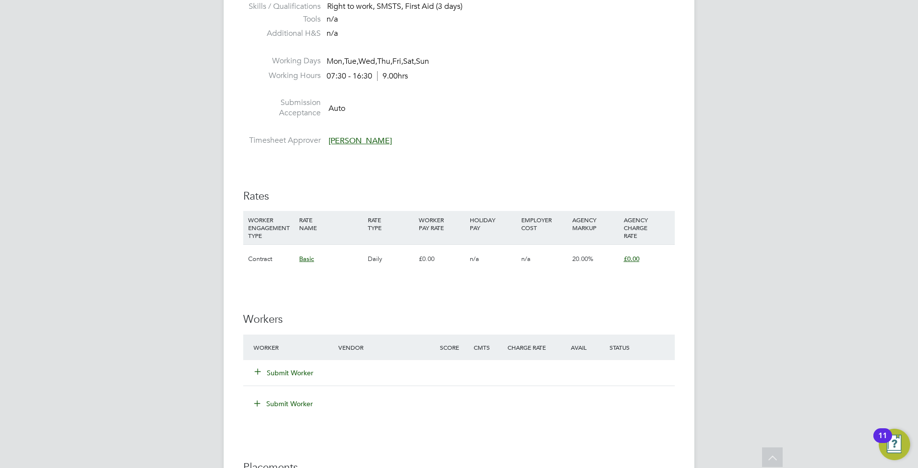
scroll to position [687, 0]
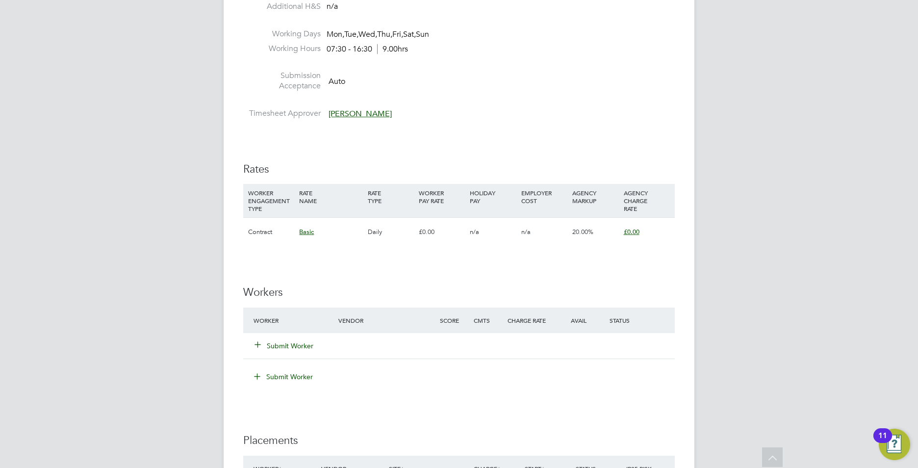
click at [299, 342] on button "Submit Worker" at bounding box center [284, 346] width 59 height 10
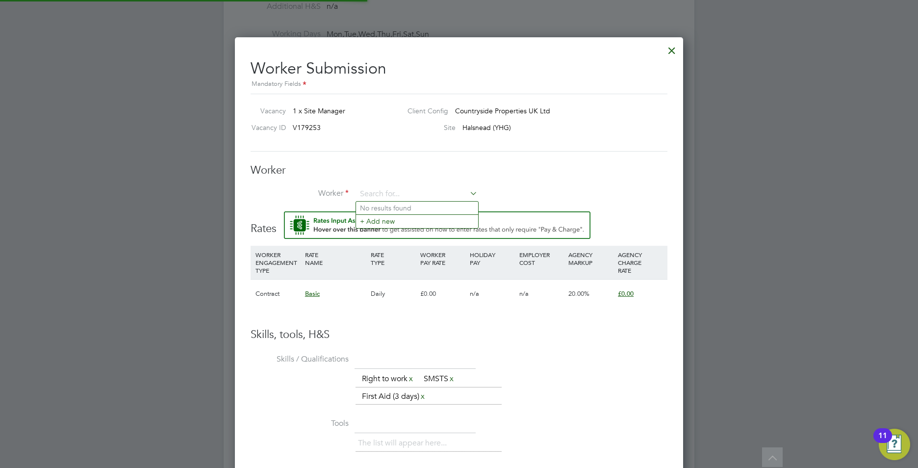
scroll to position [5, 5]
click at [389, 187] on input at bounding box center [417, 194] width 121 height 15
type input "BILL"
click at [393, 194] on input at bounding box center [417, 194] width 121 height 15
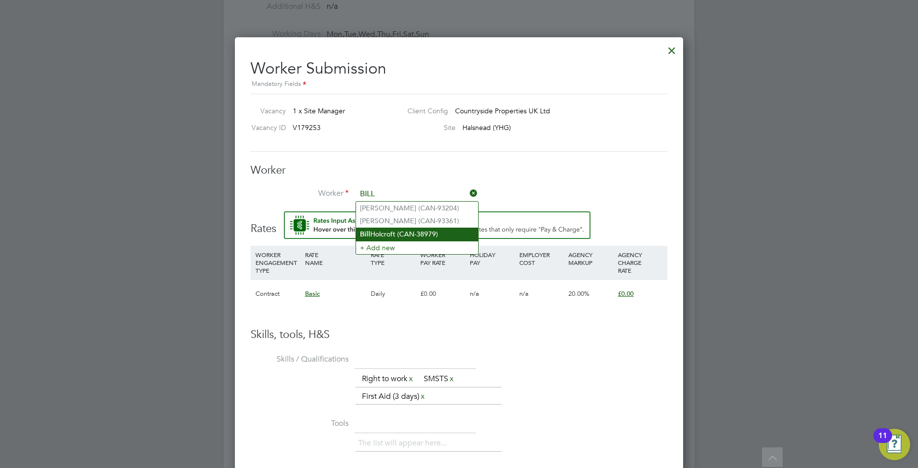
click at [384, 228] on li "[PERSON_NAME] (CAN-38979)" at bounding box center [417, 234] width 122 height 13
type input "[PERSON_NAME] (CAN-38979)"
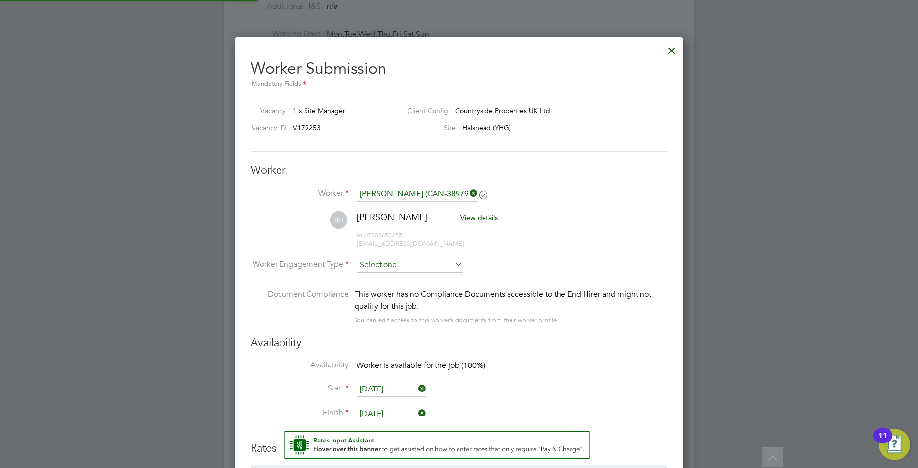
scroll to position [841, 449]
click at [369, 258] on input at bounding box center [410, 265] width 106 height 15
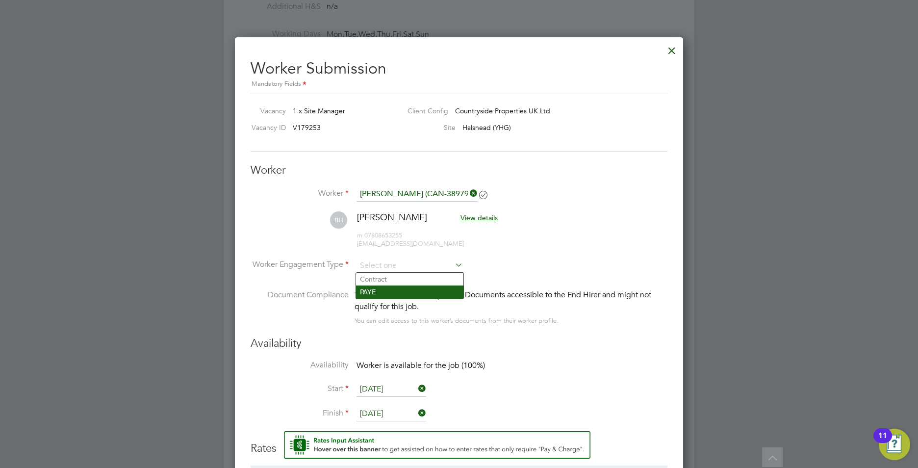
click at [378, 291] on li "PAYE" at bounding box center [409, 291] width 107 height 13
type input "PAYE"
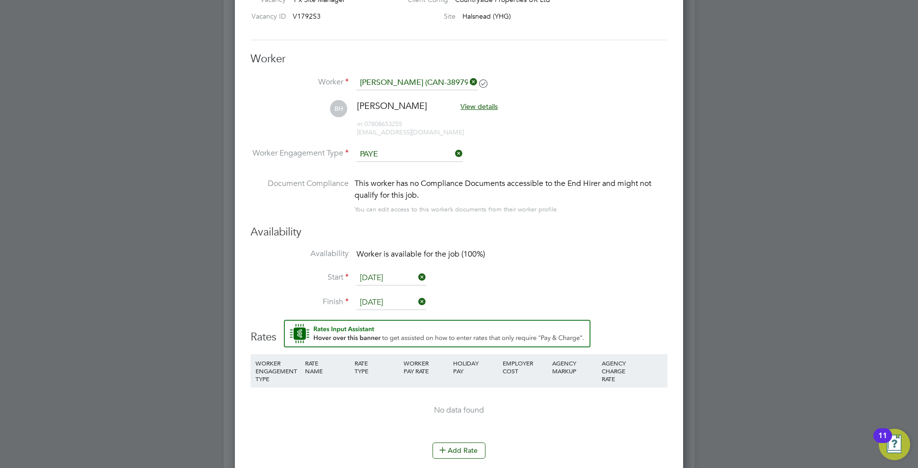
click at [576, 266] on li "Availability Worker is available for the job (100%)" at bounding box center [459, 260] width 417 height 22
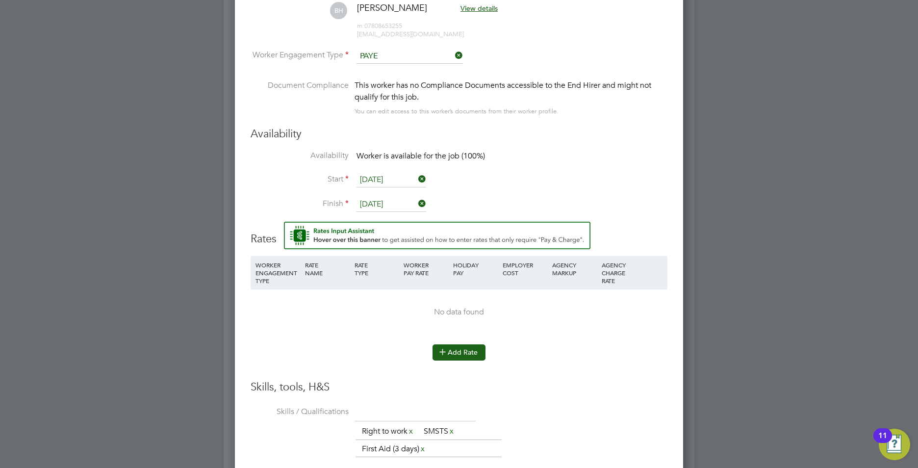
click at [454, 345] on button "Add Rate" at bounding box center [459, 352] width 53 height 16
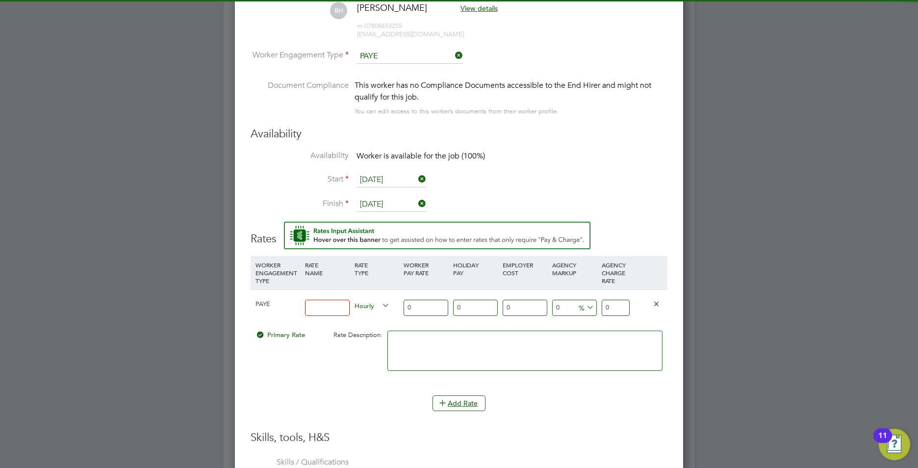
click at [311, 311] on input at bounding box center [327, 308] width 45 height 16
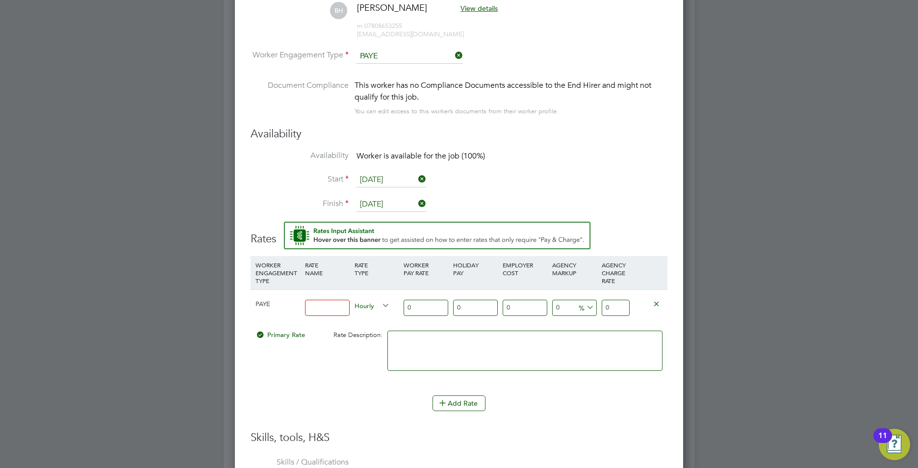
type input "Daily"
click at [429, 309] on input "0" at bounding box center [426, 308] width 45 height 16
type input "2"
type input "24"
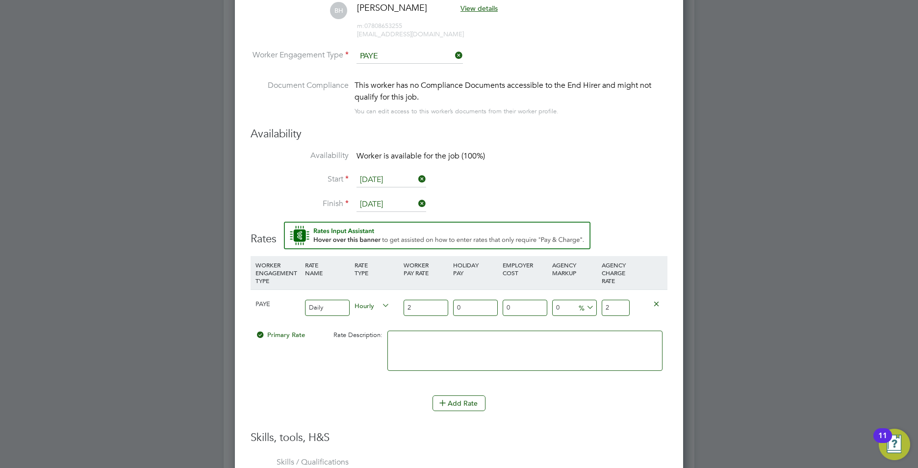
type input "24"
type input "240"
type input "240.009"
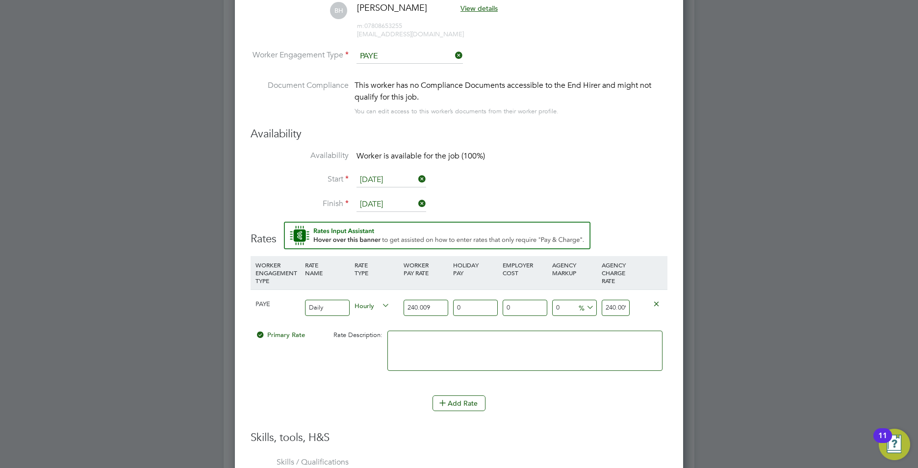
type input "240.00"
type input "240"
type input "240.00"
click at [621, 305] on input "240" at bounding box center [616, 308] width 28 height 16
type input "-90"
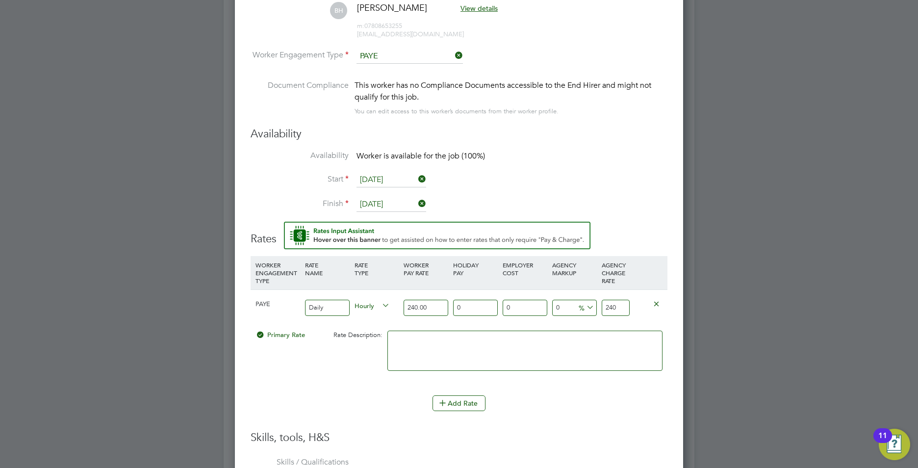
type input "24"
type input "-99.16666666666667"
type input "1.999999999999992"
drag, startPoint x: 618, startPoint y: 304, endPoint x: 551, endPoint y: 302, distance: 66.7
click at [553, 305] on div "PAYE Daily Hourly 240.00 0 n/a 0 n/a -99.16666666666667 -238 % 1.999999999999992" at bounding box center [459, 307] width 417 height 36
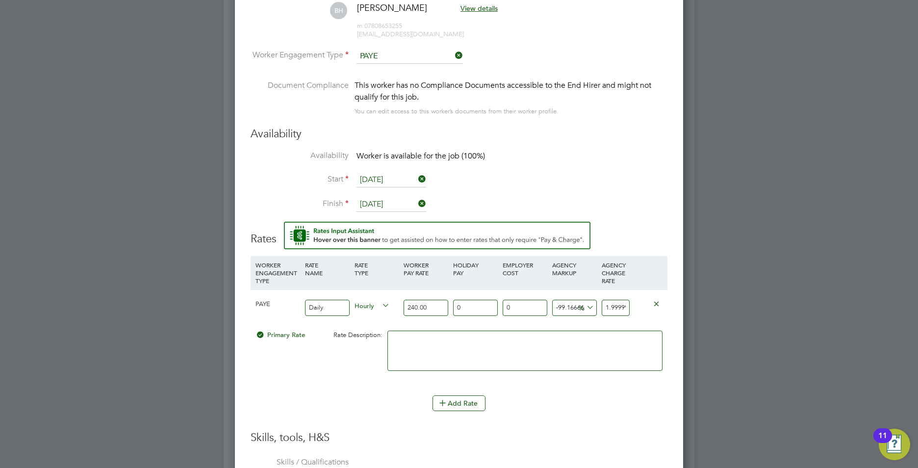
type input "4166666666563.3335"
type input "9999999999992"
drag, startPoint x: 584, startPoint y: 310, endPoint x: 566, endPoint y: 307, distance: 18.5
click at [562, 310] on div "PAYE Daily Hourly 240.00 0 n/a 0 n/a 4166666666563.3335 9999999999752 % 9999999…" at bounding box center [459, 307] width 417 height 36
type input "4166563.3333333335"
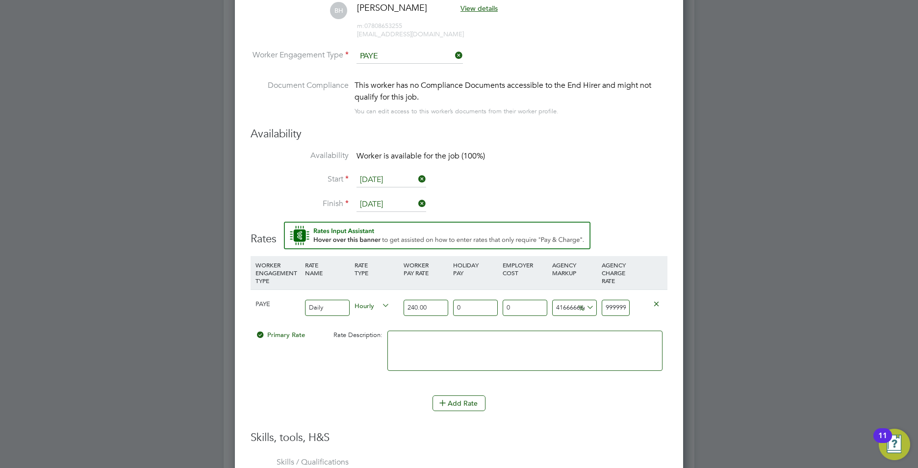
type input "9999992"
drag, startPoint x: 628, startPoint y: 305, endPoint x: 576, endPoint y: 306, distance: 51.5
click at [576, 306] on div "PAYE Daily Hourly 240.00 0 n/a 0 n/a 4166563.3333333335 9999752 % 9999992" at bounding box center [459, 307] width 417 height 36
type input "-99.16666666666667"
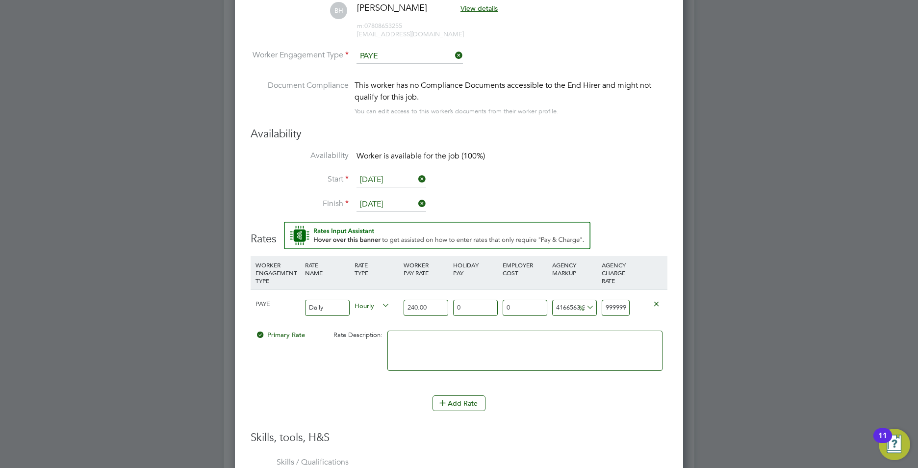
type input "2"
drag, startPoint x: 608, startPoint y: 308, endPoint x: 579, endPoint y: 307, distance: 29.0
click at [586, 309] on div "PAYE Daily Hourly 240.00 0 n/a 0 n/a -99.16666666666667 -238 % 2" at bounding box center [459, 307] width 417 height 36
type input "2"
type input "-89.16666666666667"
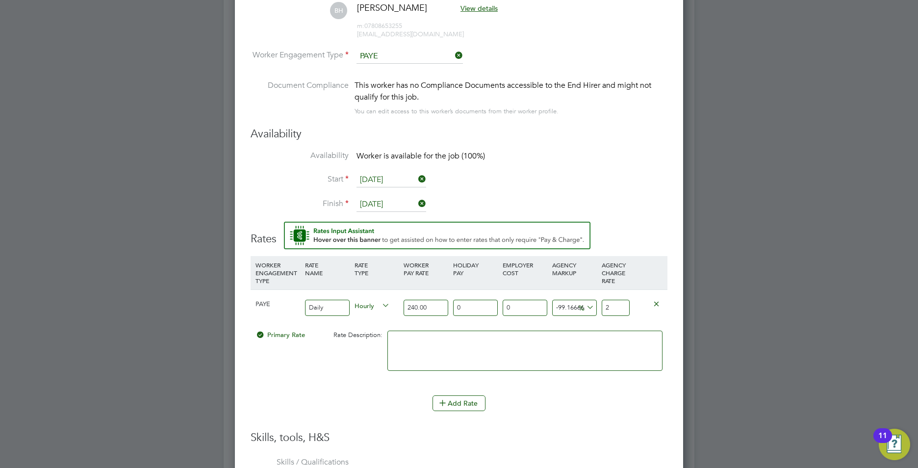
type input "26"
type input "8.333333333333334"
type input "260.00"
click at [473, 399] on button "Add Rate" at bounding box center [459, 403] width 53 height 16
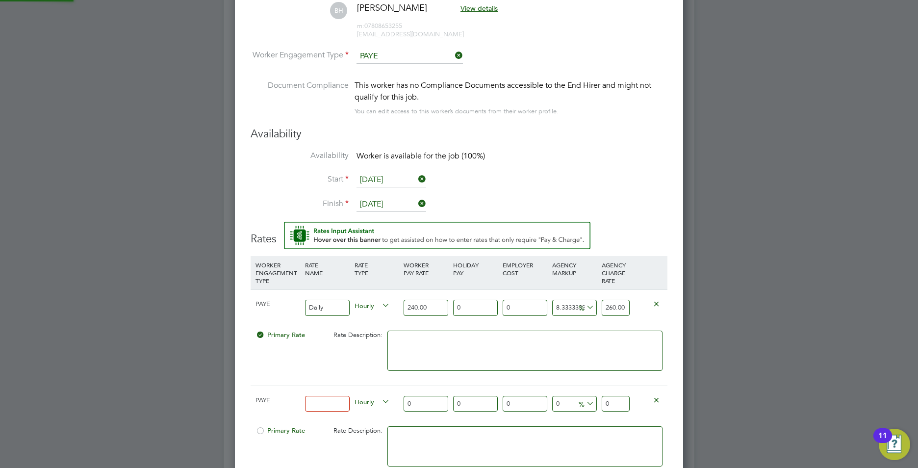
scroll to position [1029, 449]
click at [660, 398] on icon at bounding box center [656, 399] width 7 height 7
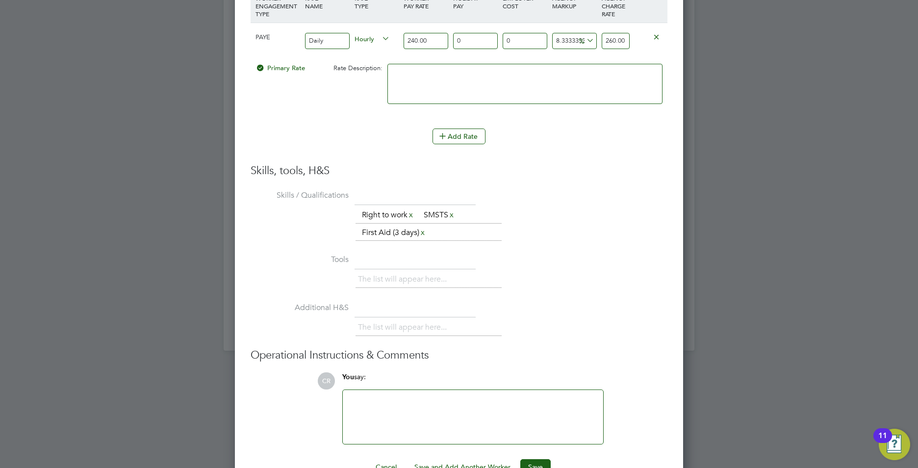
scroll to position [1189, 0]
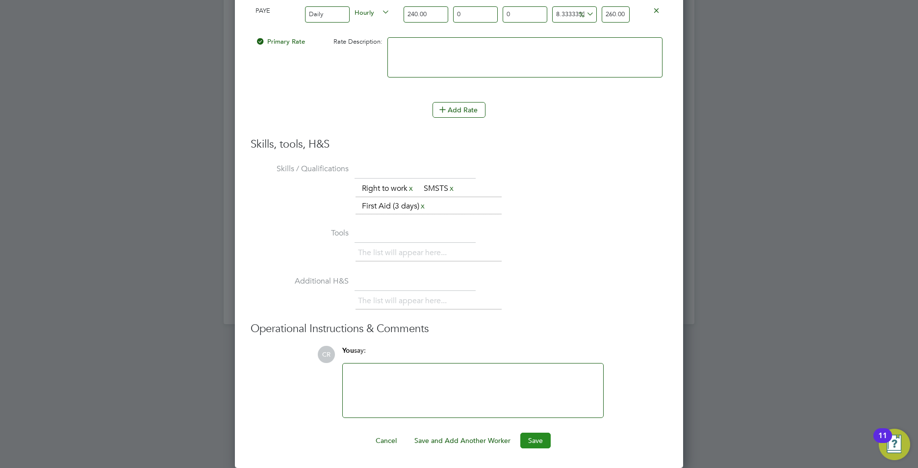
click at [537, 437] on button "Save" at bounding box center [535, 441] width 30 height 16
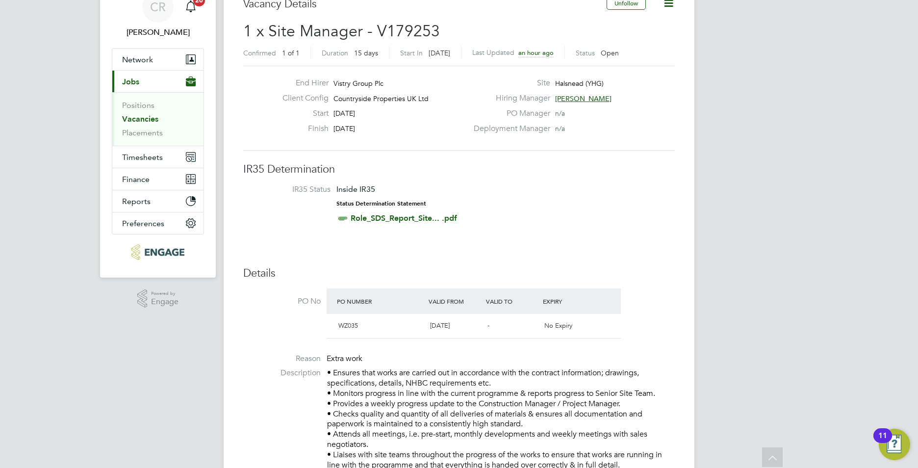
scroll to position [0, 0]
